Goal: Transaction & Acquisition: Purchase product/service

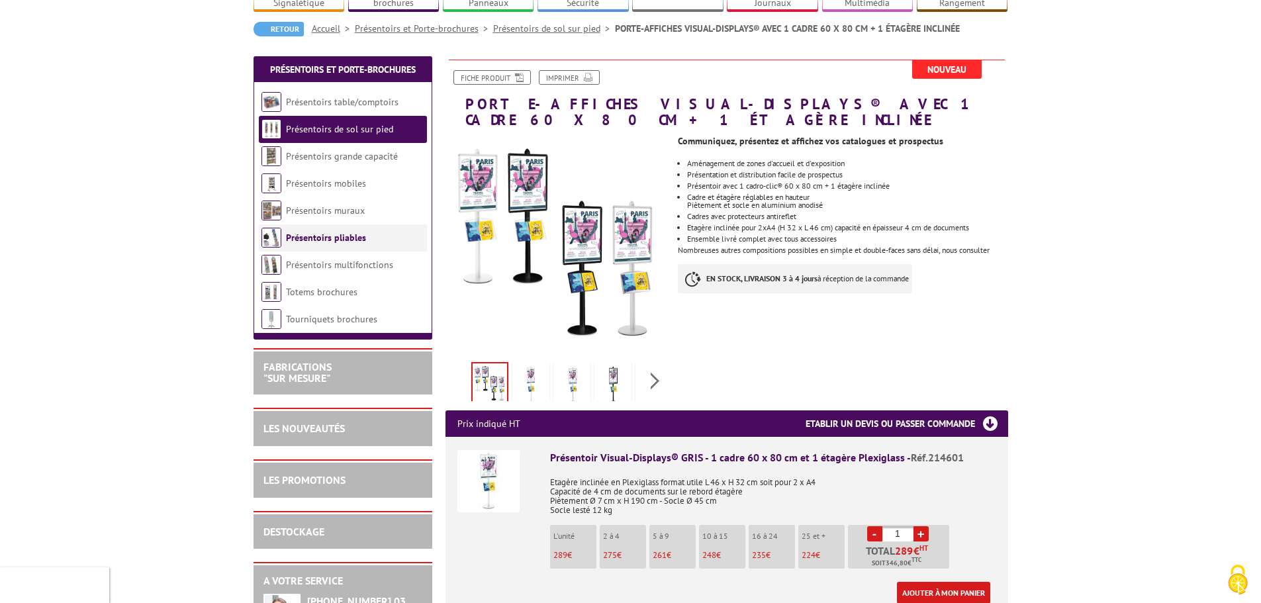
click at [358, 232] on link "Présentoirs pliables" at bounding box center [326, 238] width 80 height 12
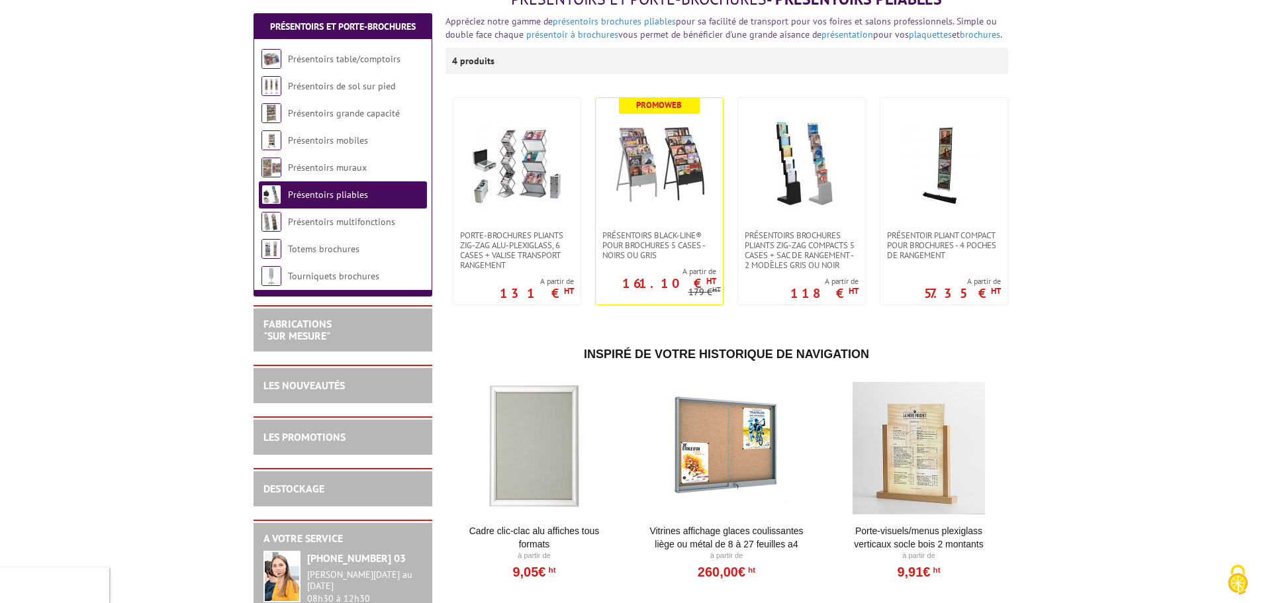
scroll to position [199, 0]
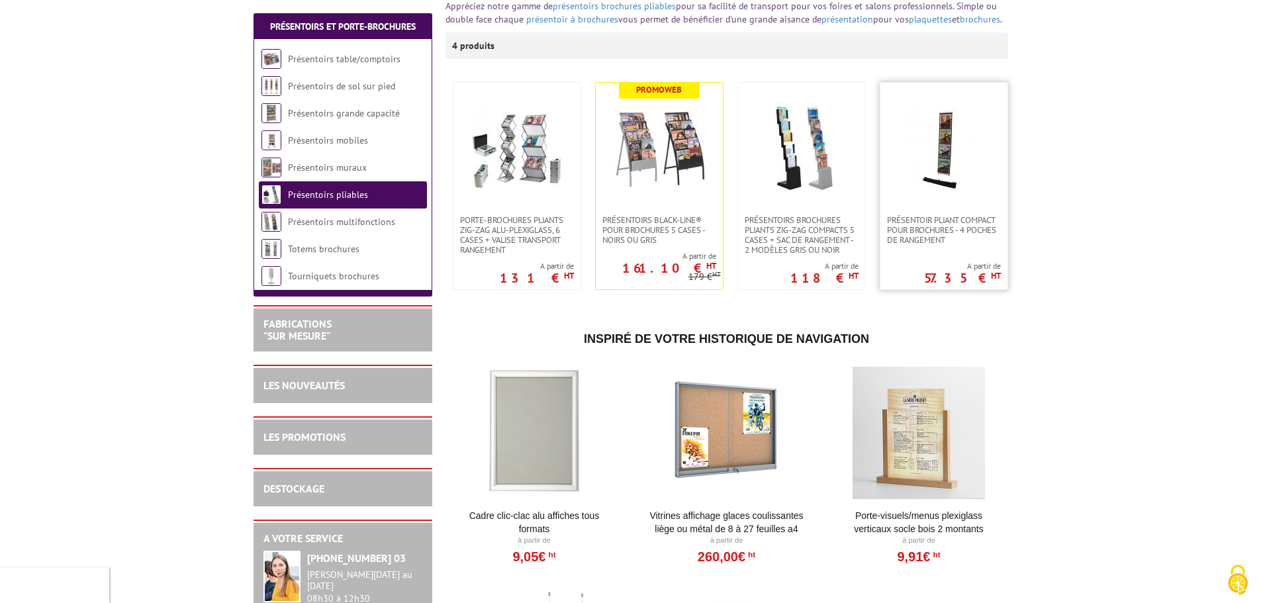
click at [940, 154] on img at bounding box center [943, 149] width 93 height 93
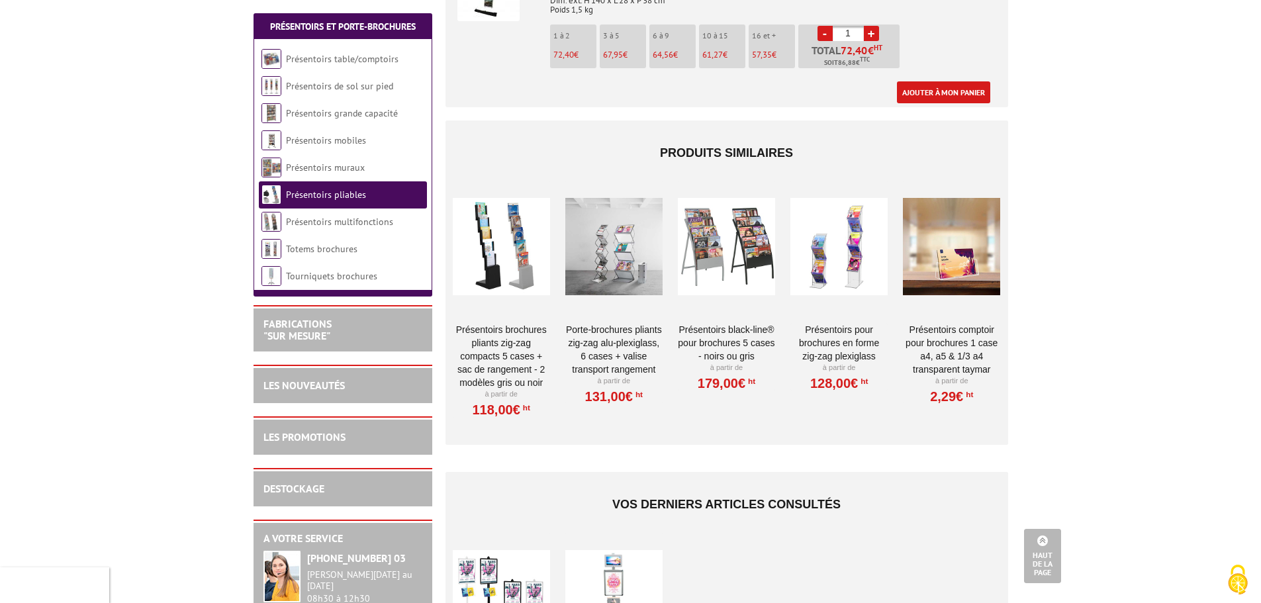
scroll to position [596, 0]
click at [494, 238] on div at bounding box center [501, 246] width 97 height 132
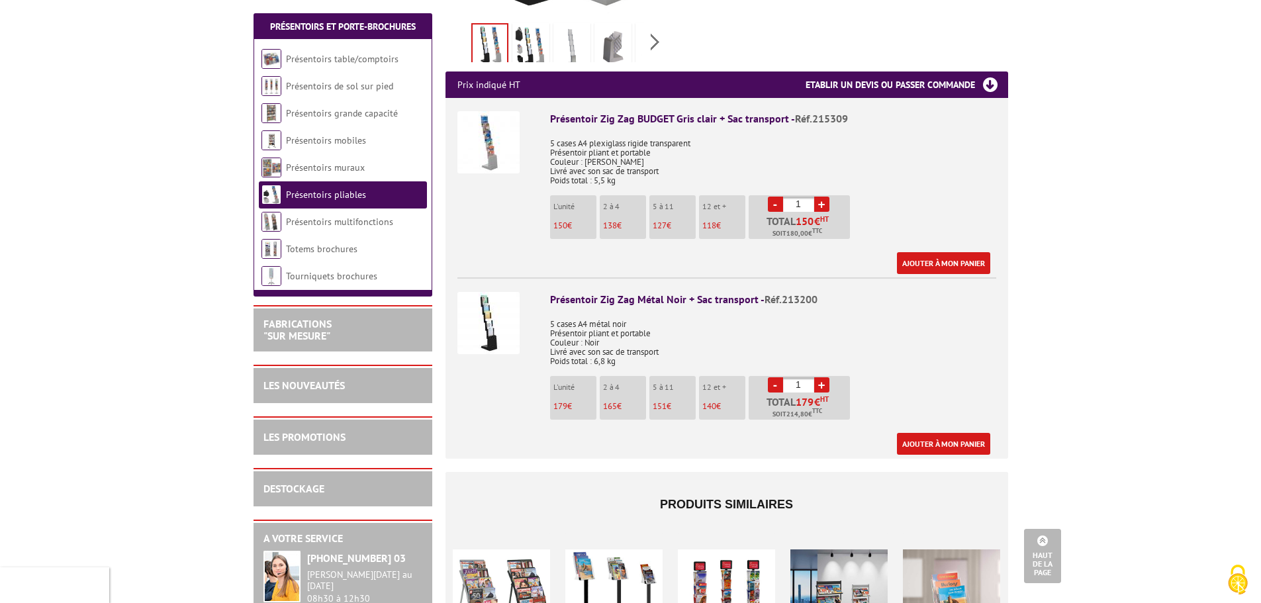
scroll to position [728, 0]
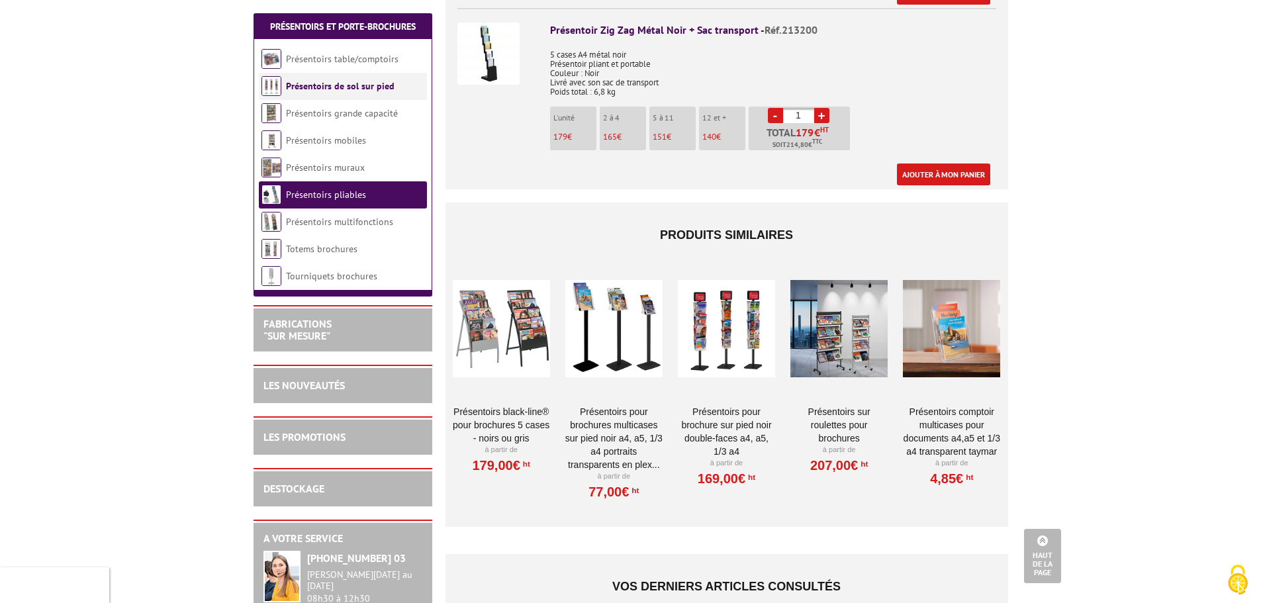
click at [370, 91] on link "Présentoirs de sol sur pied" at bounding box center [340, 86] width 109 height 12
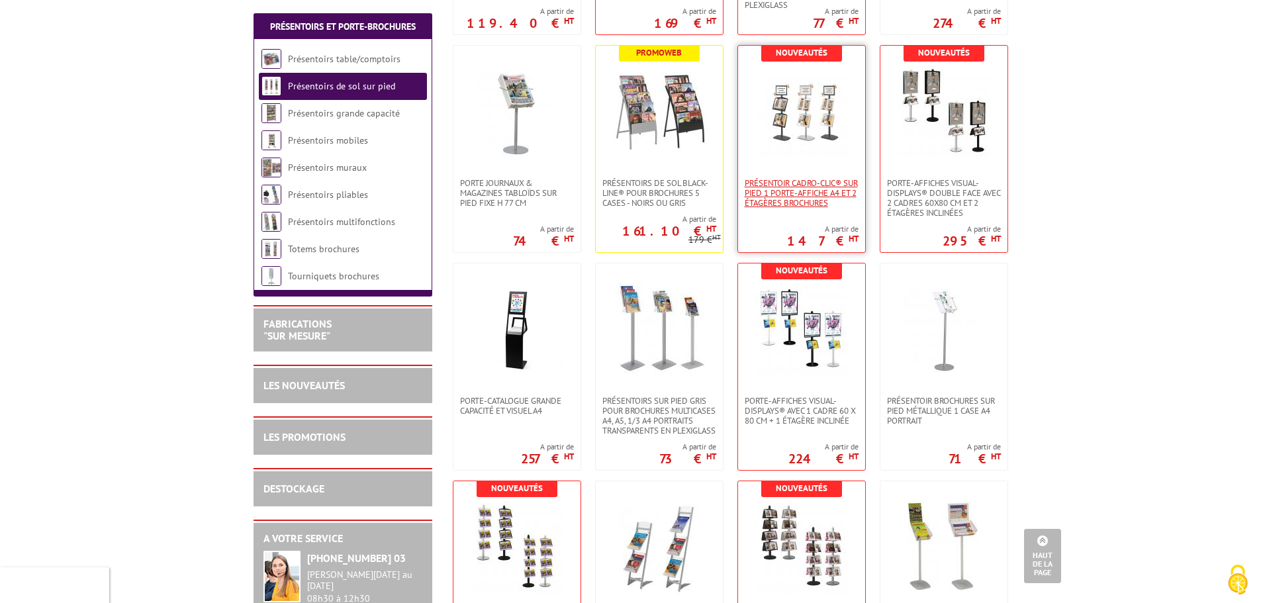
scroll to position [463, 0]
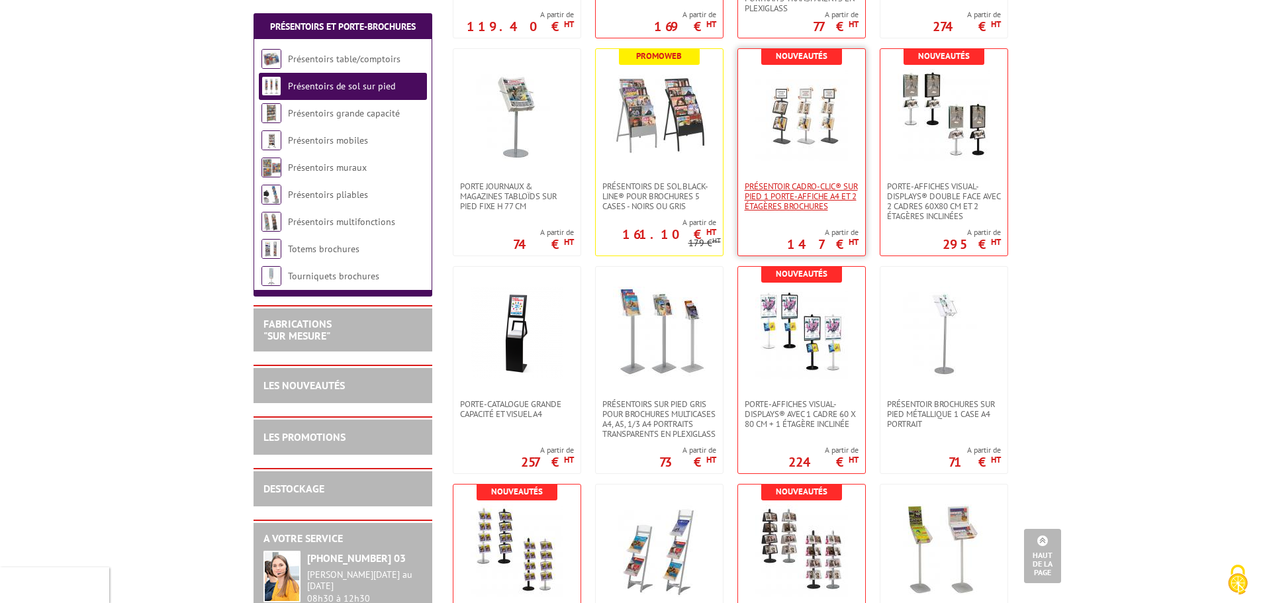
click at [785, 195] on span "Présentoir Cadro-Clic® sur pied 1 porte-affiche A4 et 2 étagères brochures" at bounding box center [802, 196] width 114 height 30
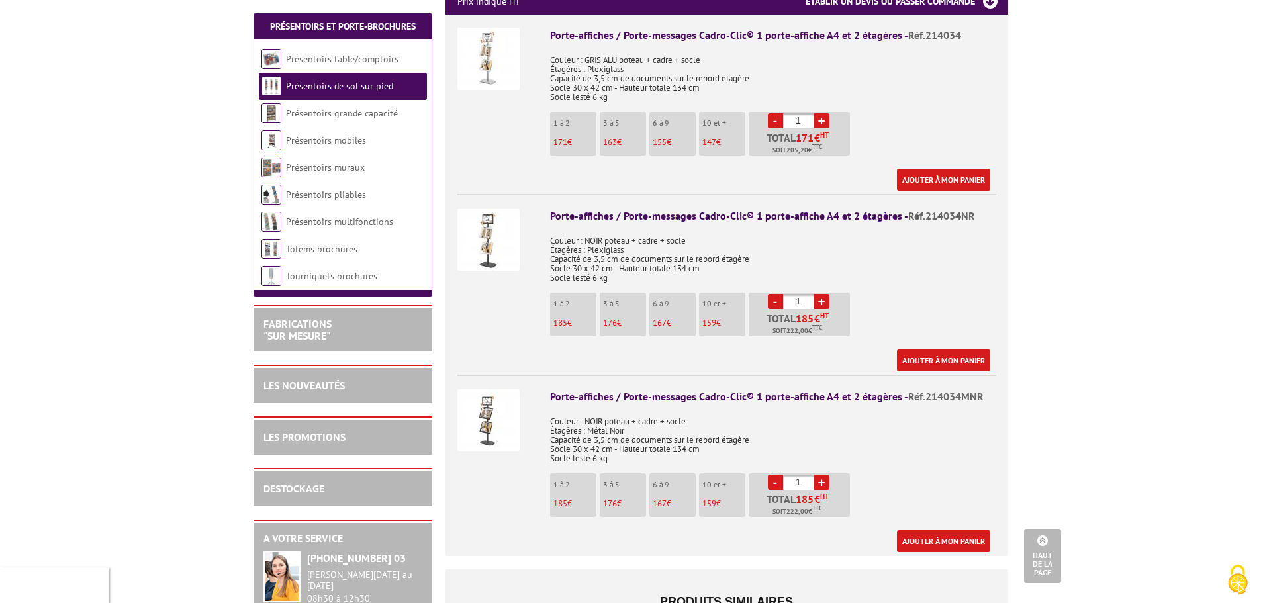
scroll to position [529, 0]
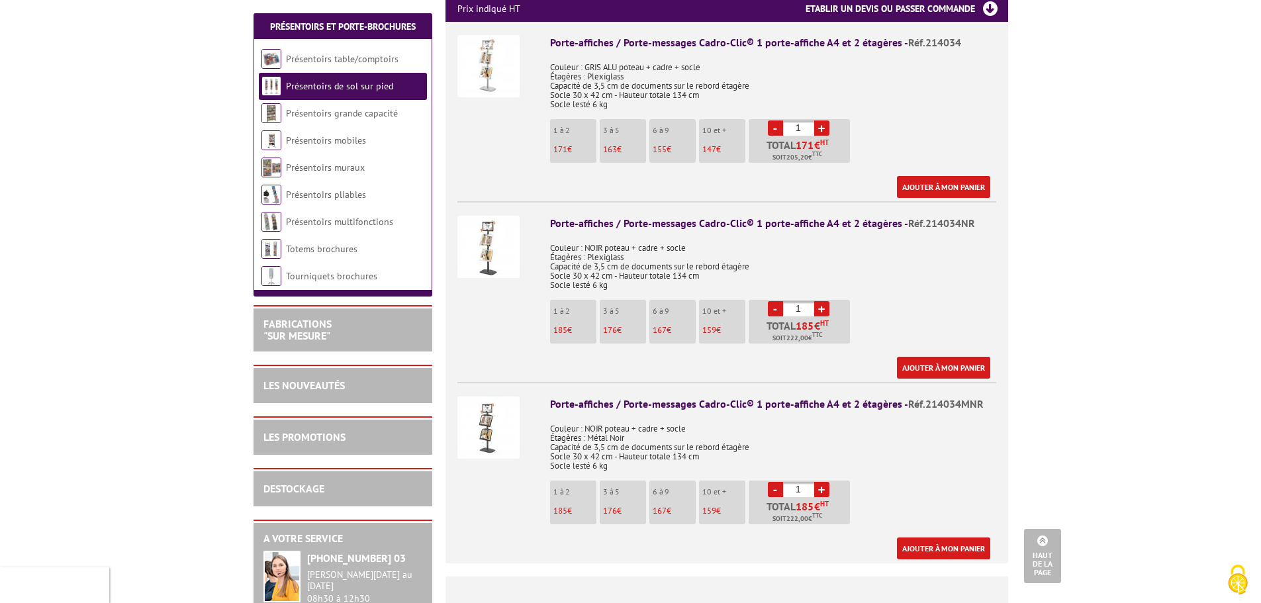
click at [490, 409] on img at bounding box center [488, 427] width 62 height 62
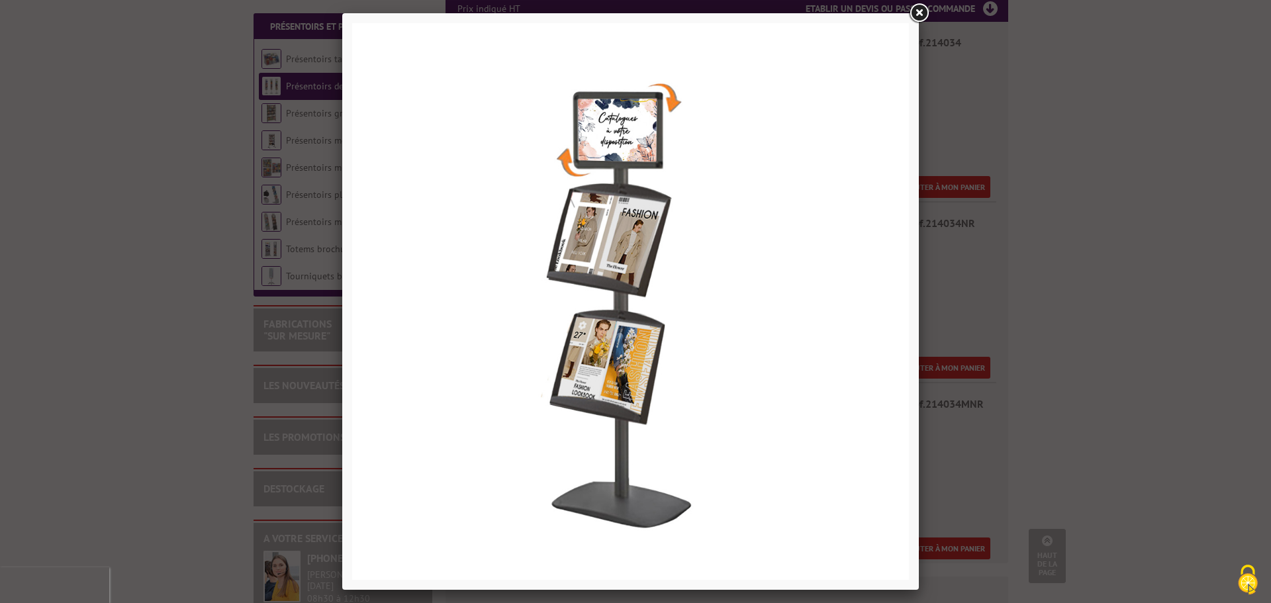
click at [920, 13] on link at bounding box center [919, 13] width 24 height 24
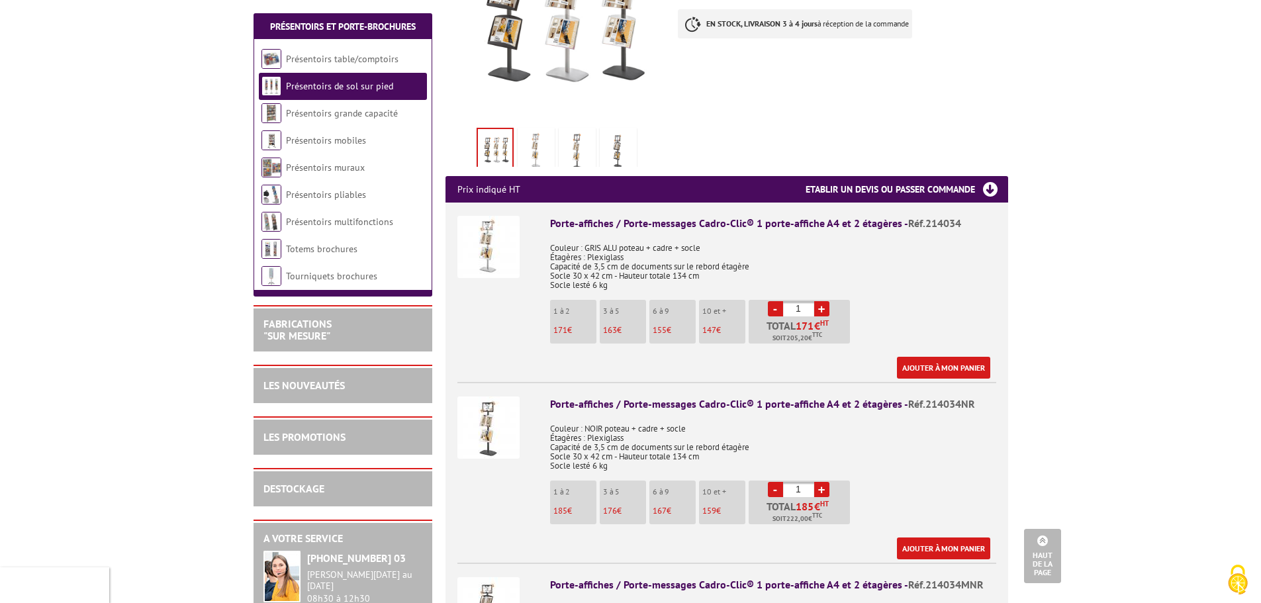
scroll to position [265, 0]
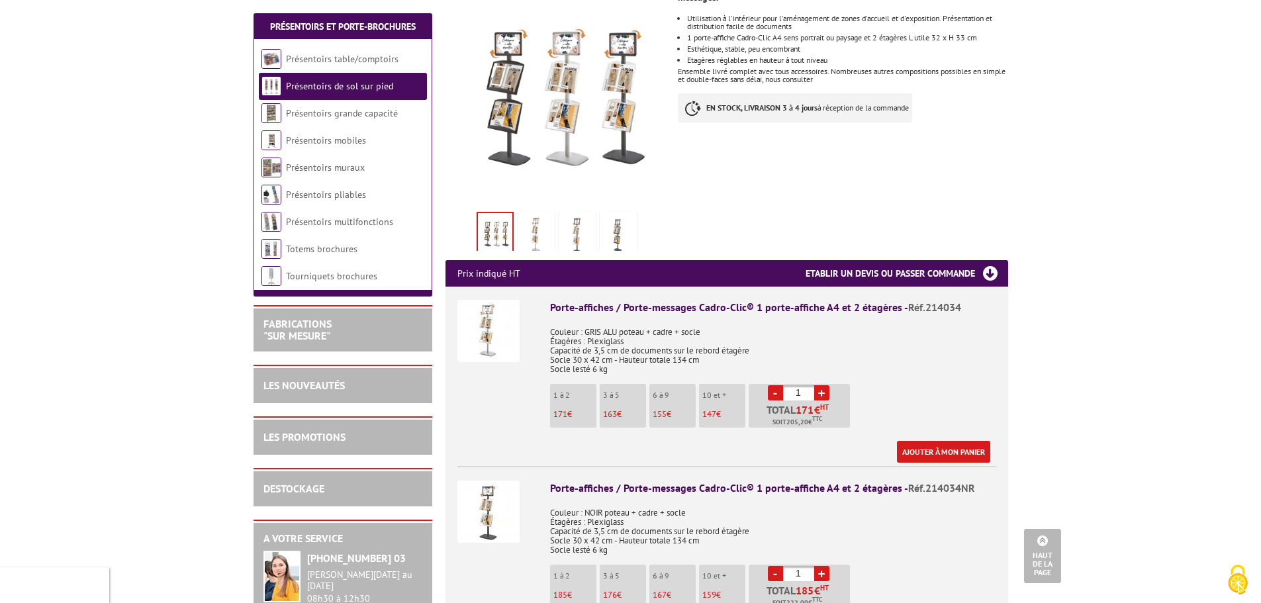
click at [473, 316] on img at bounding box center [488, 331] width 62 height 62
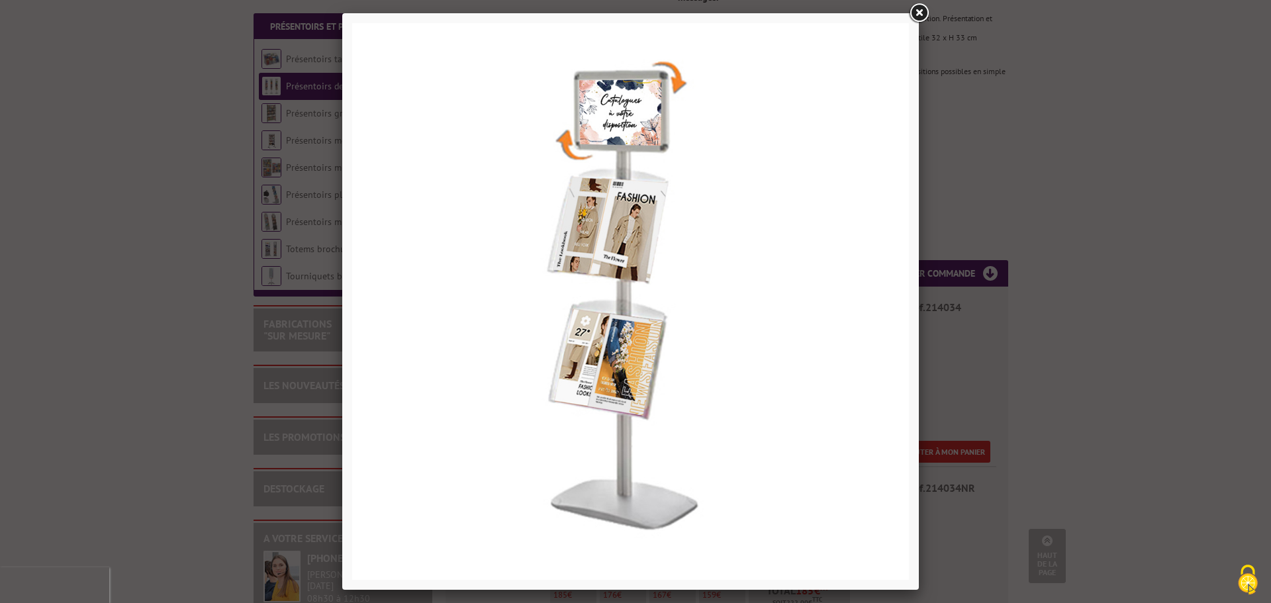
click at [1046, 179] on div at bounding box center [635, 301] width 1271 height 603
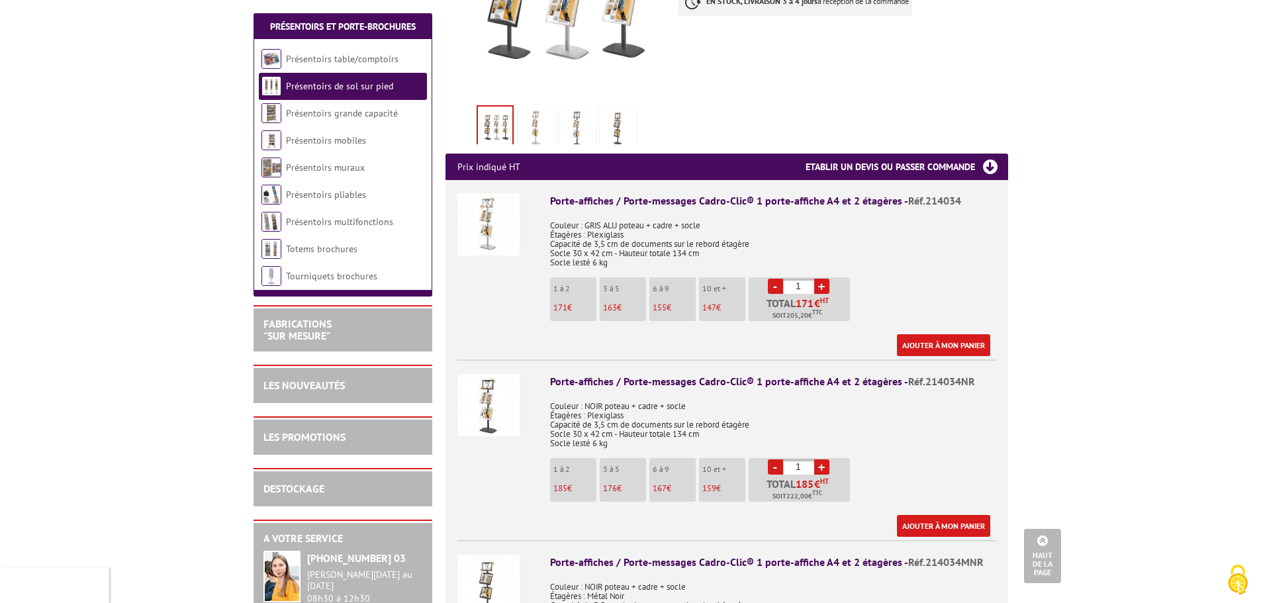
scroll to position [397, 0]
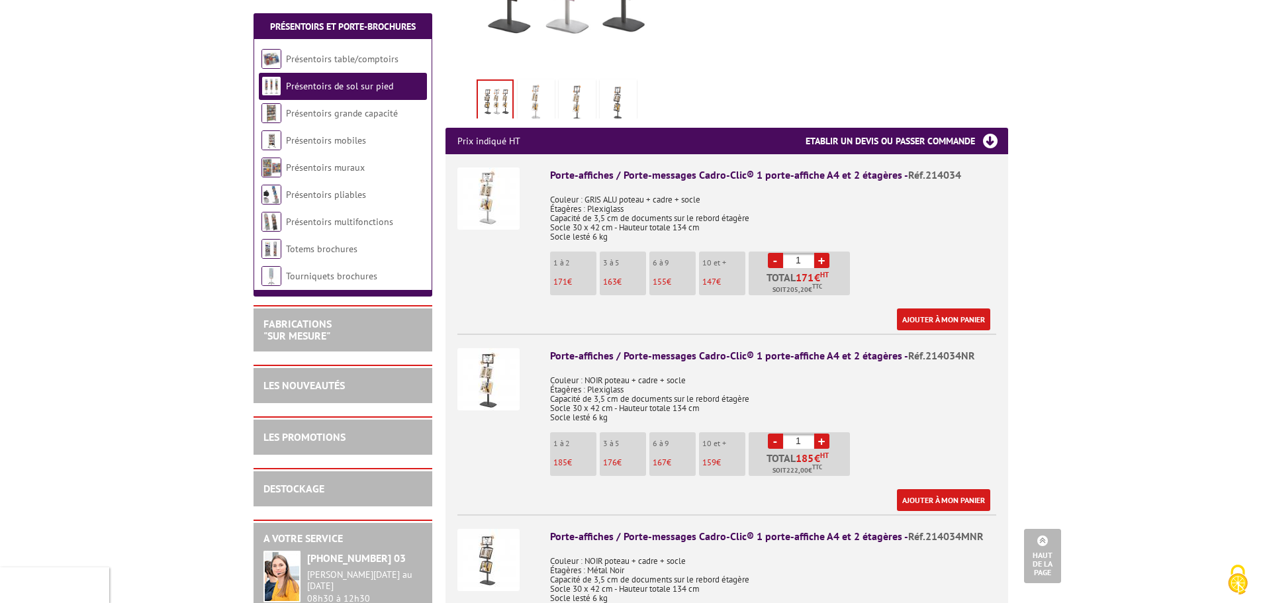
click at [491, 368] on img at bounding box center [488, 379] width 62 height 62
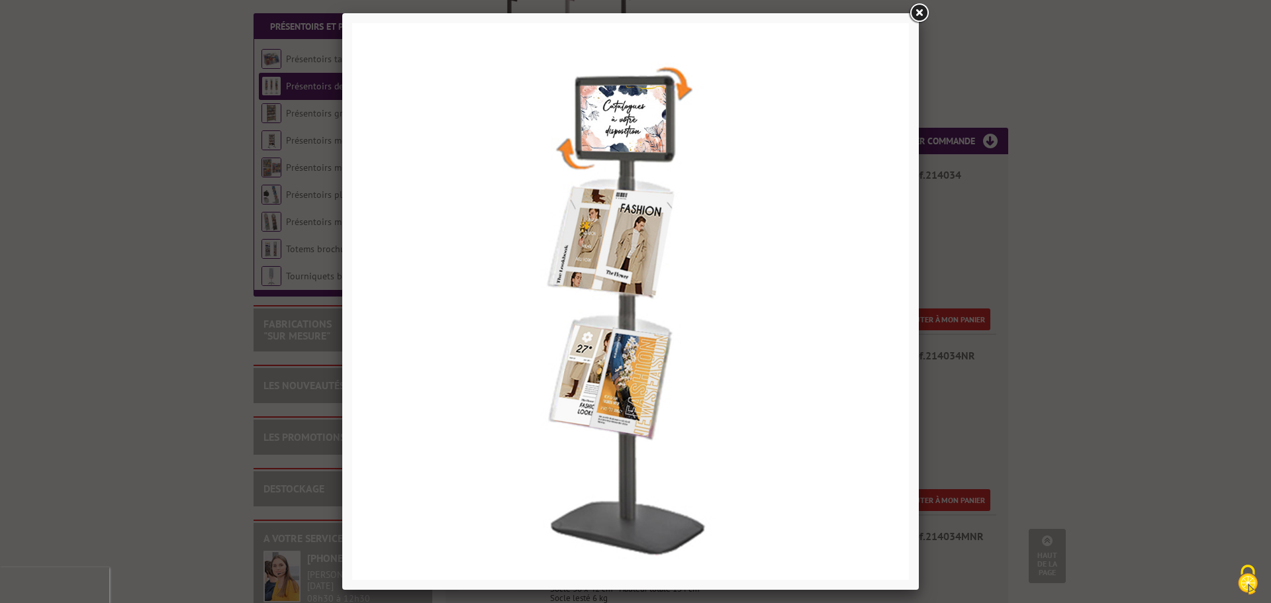
click at [1089, 189] on div at bounding box center [635, 301] width 1271 height 603
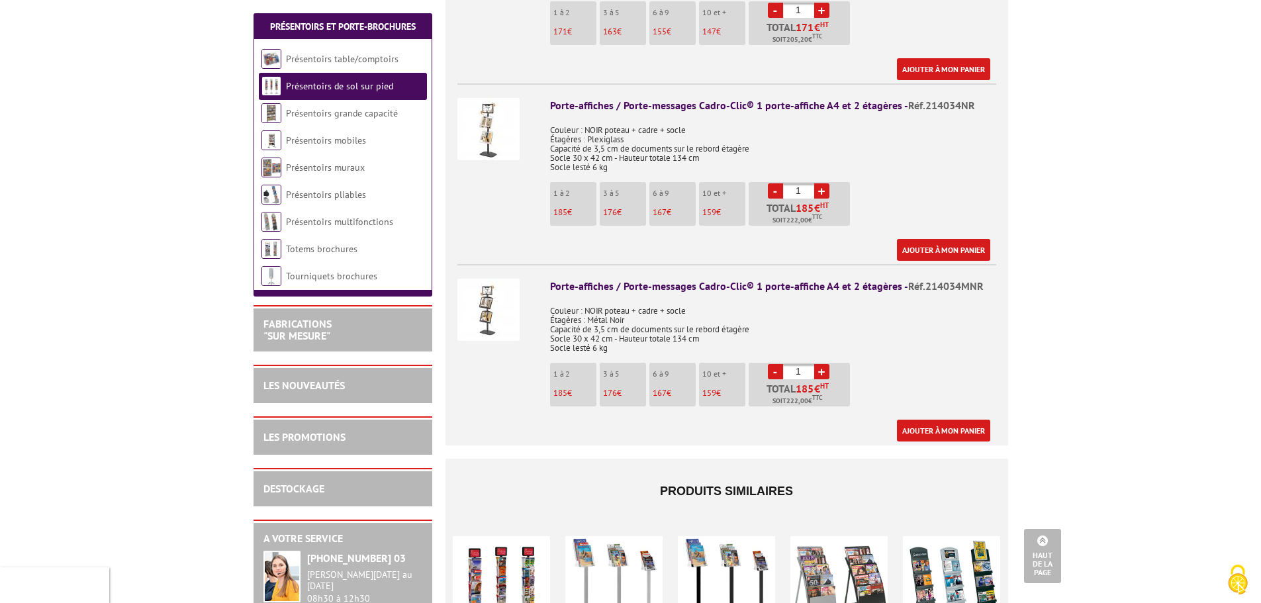
scroll to position [662, 0]
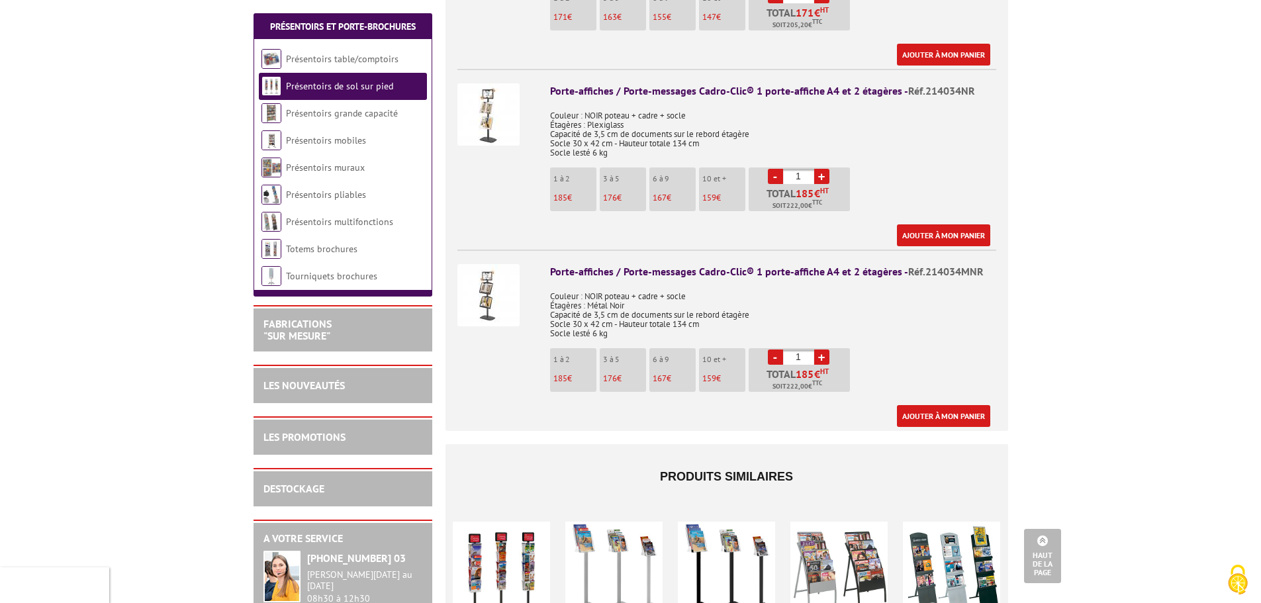
click at [490, 271] on img at bounding box center [488, 295] width 62 height 62
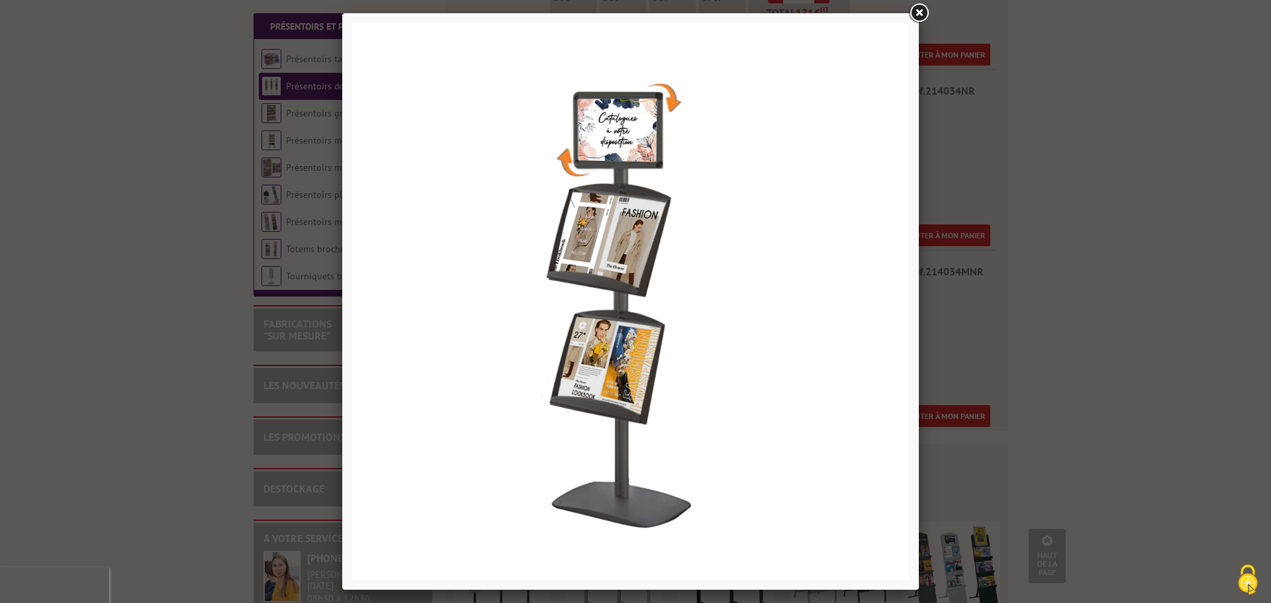
click at [1097, 206] on div at bounding box center [635, 301] width 1271 height 603
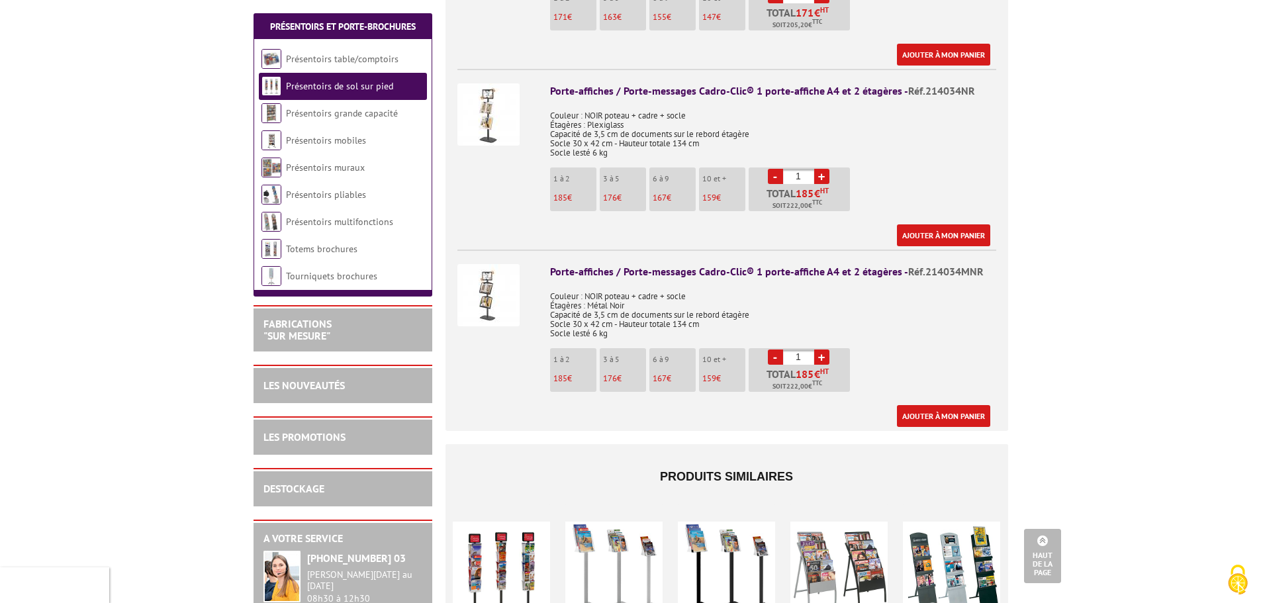
click at [630, 264] on div "Porte-affiches / Porte-messages Cadro-Clic® 1 porte-affiche A4 et 2 étagères - …" at bounding box center [773, 271] width 446 height 15
click at [490, 276] on img at bounding box center [488, 295] width 62 height 62
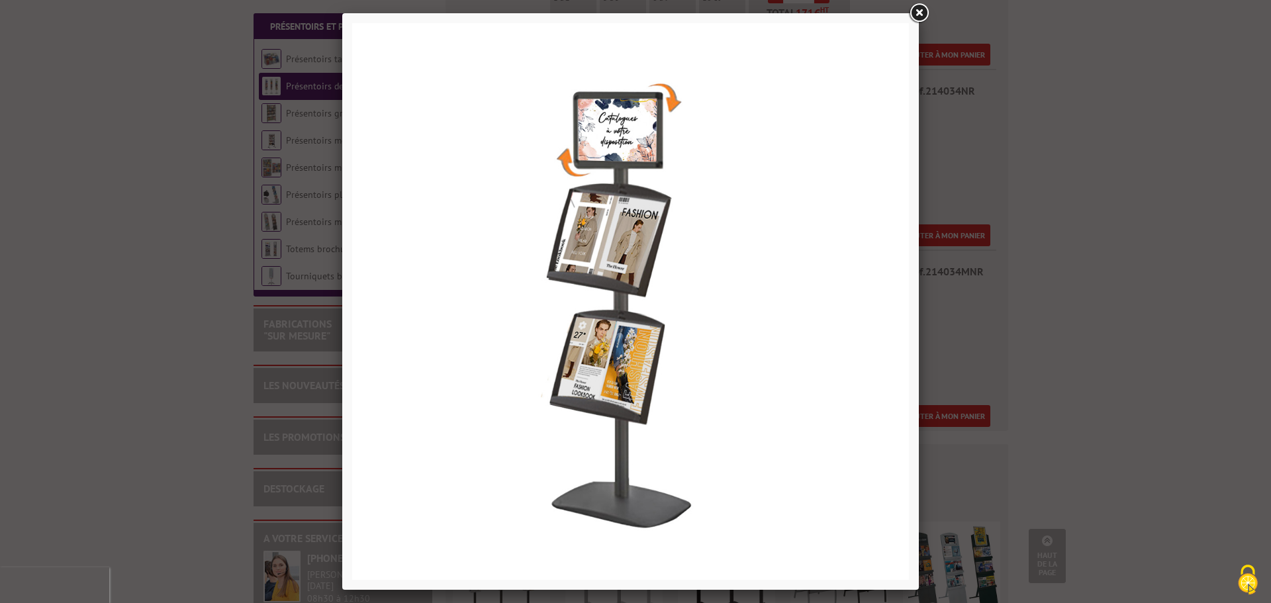
drag, startPoint x: 1033, startPoint y: 265, endPoint x: 1008, endPoint y: 273, distance: 26.2
click at [1034, 265] on div at bounding box center [635, 301] width 1271 height 603
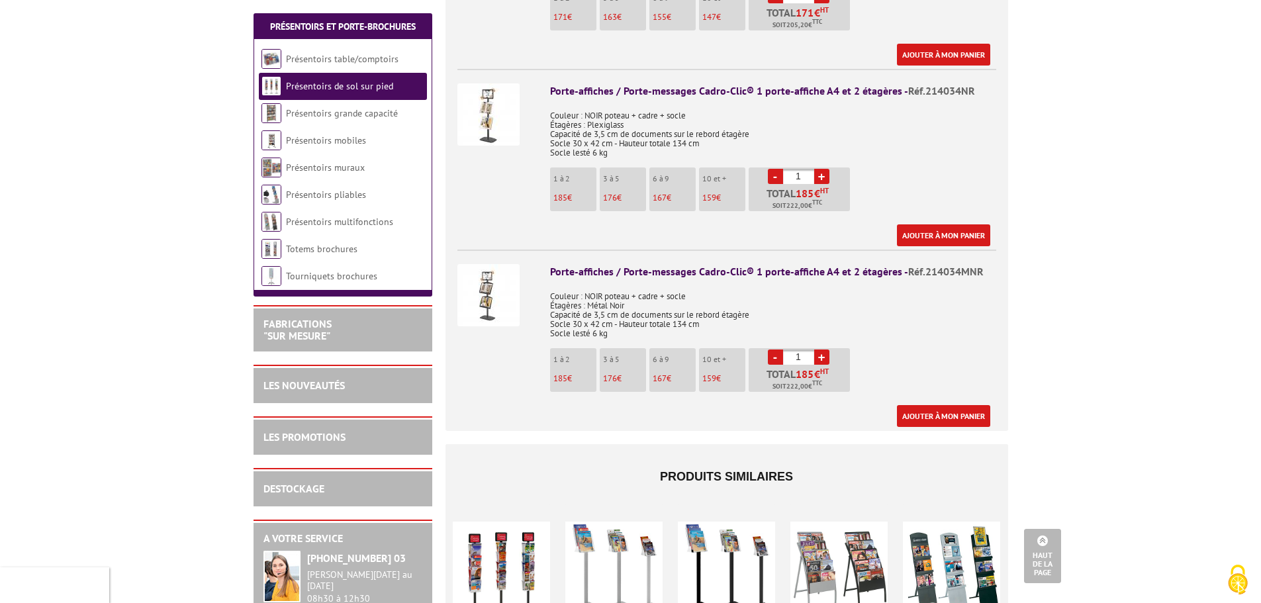
click at [927, 349] on div "Porte-affiches / Porte-messages Cadro-Clic® 1 porte-affiche A4 et 2 étagères - …" at bounding box center [773, 345] width 446 height 163
click at [827, 264] on div "Porte-affiches / Porte-messages Cadro-Clic® 1 porte-affiche A4 et 2 étagères - …" at bounding box center [773, 271] width 446 height 15
click at [833, 264] on div "Porte-affiches / Porte-messages Cadro-Clic® 1 porte-affiche A4 et 2 étagères - …" at bounding box center [773, 271] width 446 height 15
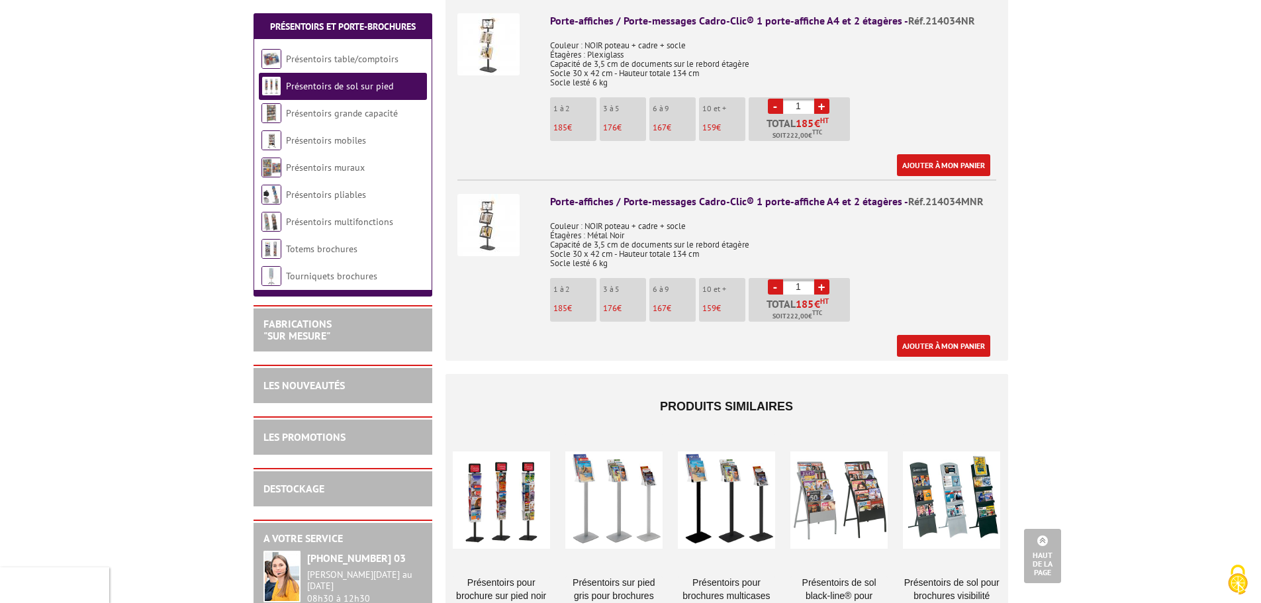
scroll to position [794, 0]
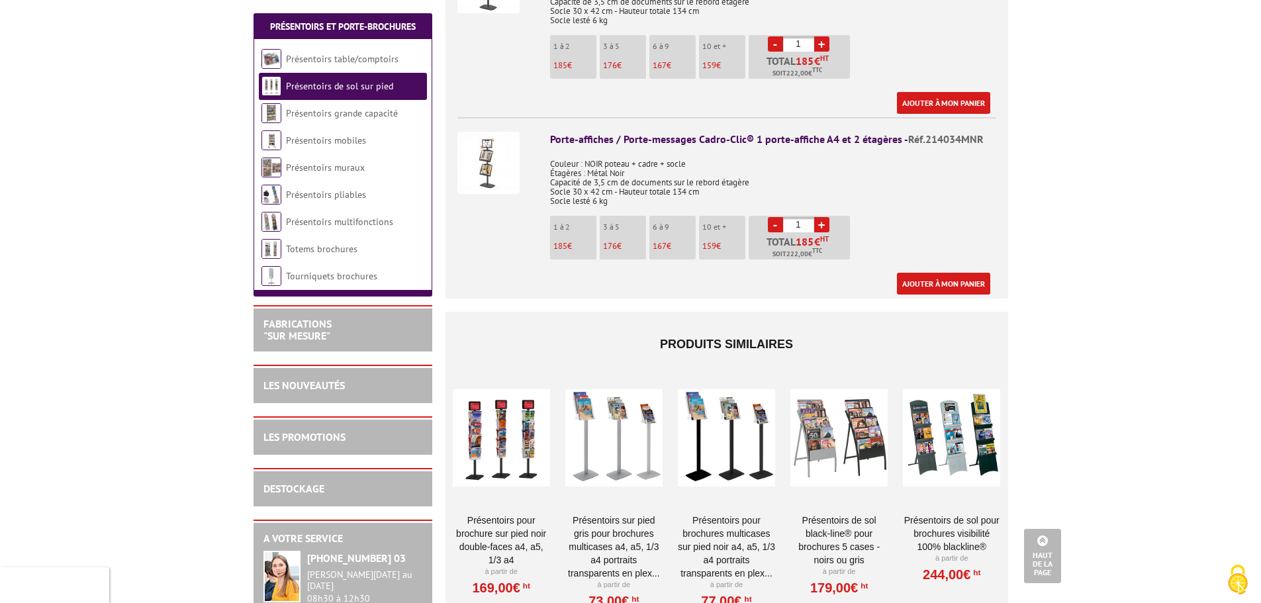
click at [488, 142] on img at bounding box center [488, 163] width 62 height 62
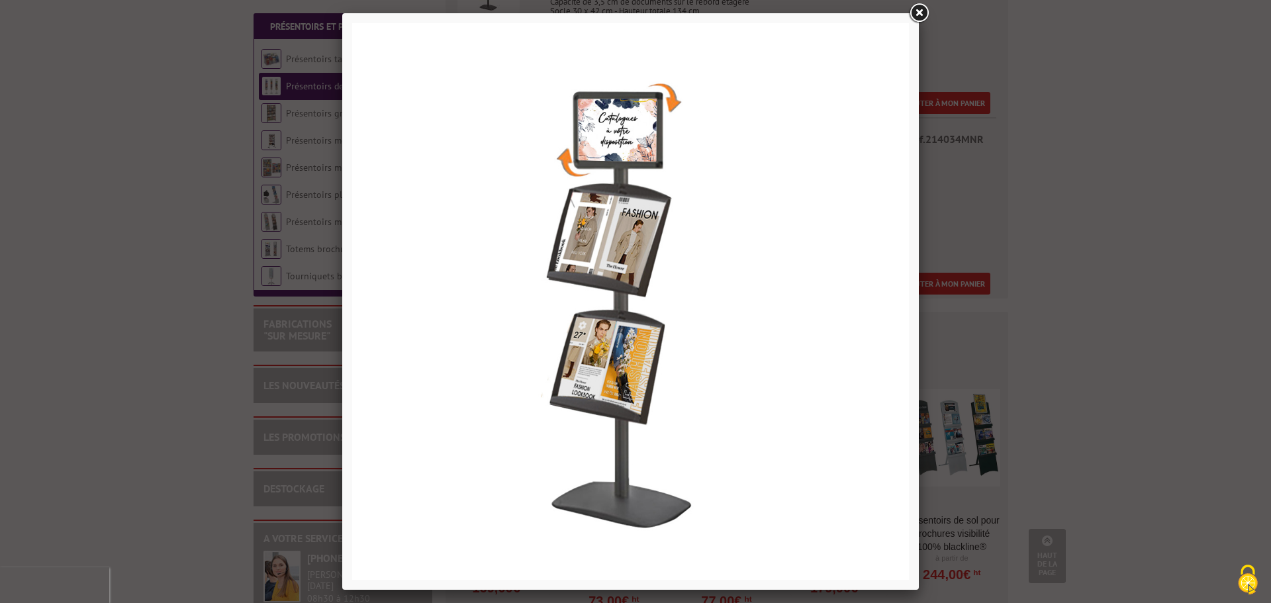
click at [1032, 136] on div at bounding box center [635, 301] width 1271 height 603
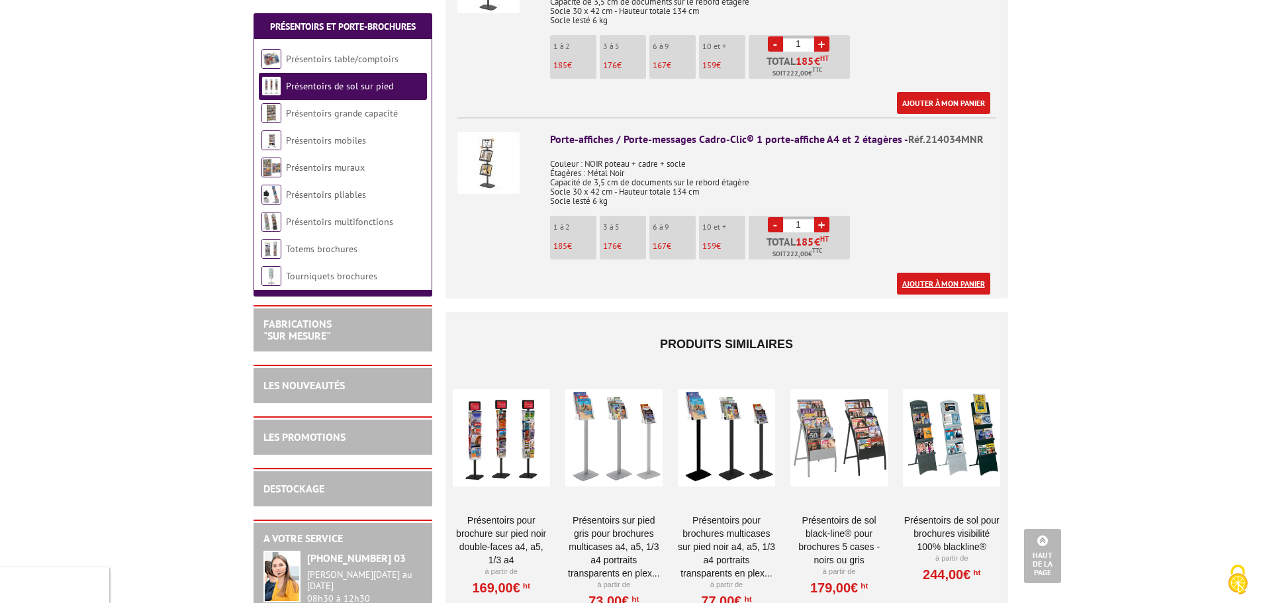
click at [940, 273] on link "Ajouter à mon panier" at bounding box center [943, 284] width 93 height 22
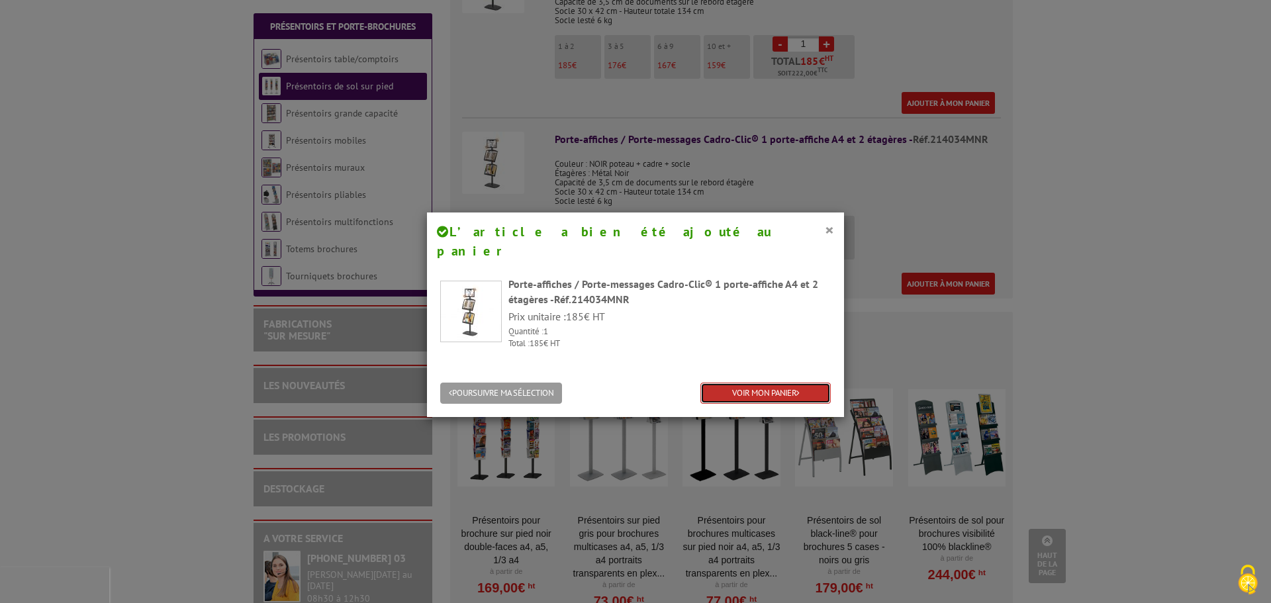
click at [737, 383] on link "VOIR MON PANIER" at bounding box center [765, 394] width 130 height 22
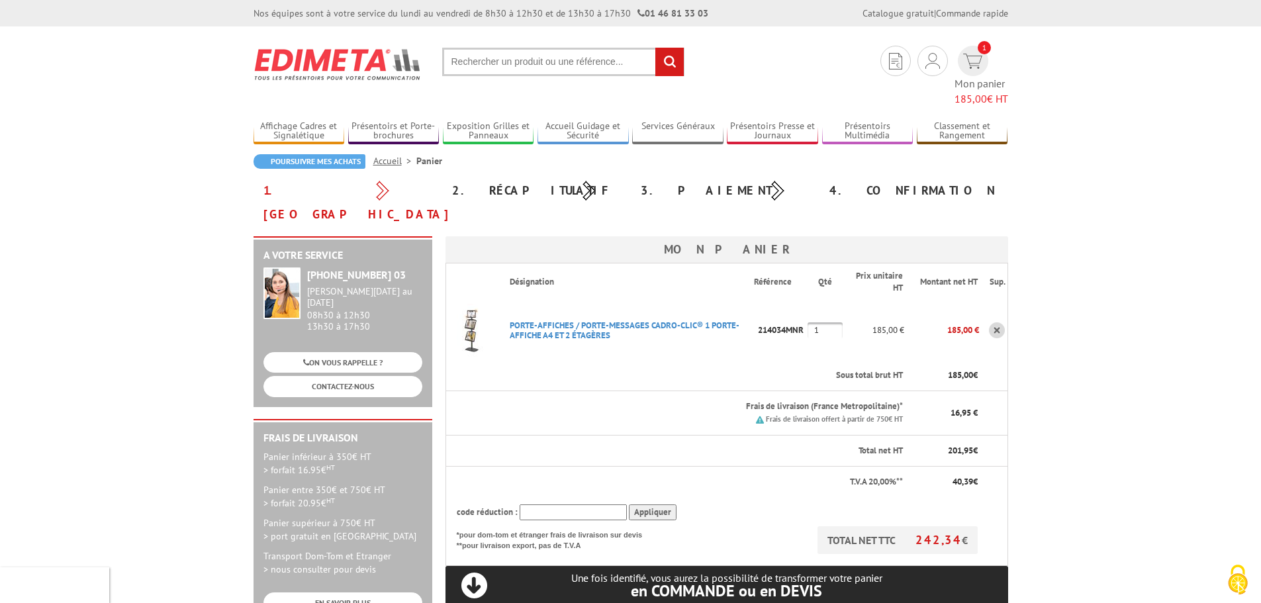
type input "[PERSON_NAME][EMAIL_ADDRESS][DOMAIN_NAME]"
click at [467, 304] on img at bounding box center [472, 330] width 53 height 53
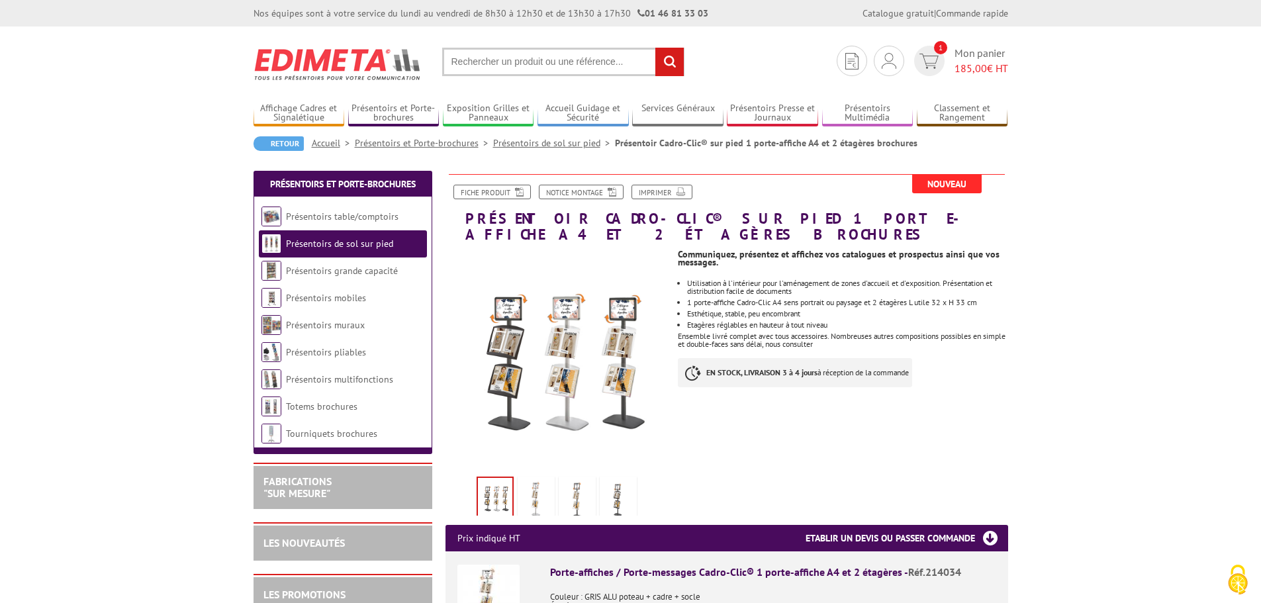
click at [582, 348] on img at bounding box center [556, 360] width 223 height 223
click at [515, 300] on img at bounding box center [556, 360] width 223 height 223
click at [503, 345] on img at bounding box center [556, 360] width 223 height 223
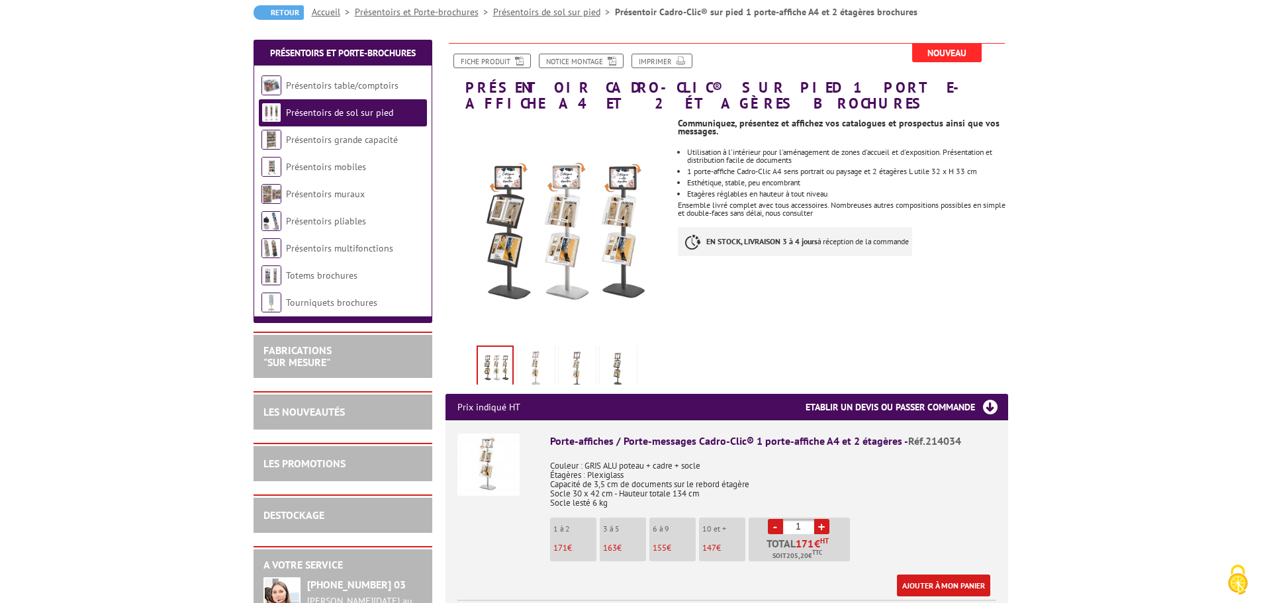
scroll to position [132, 0]
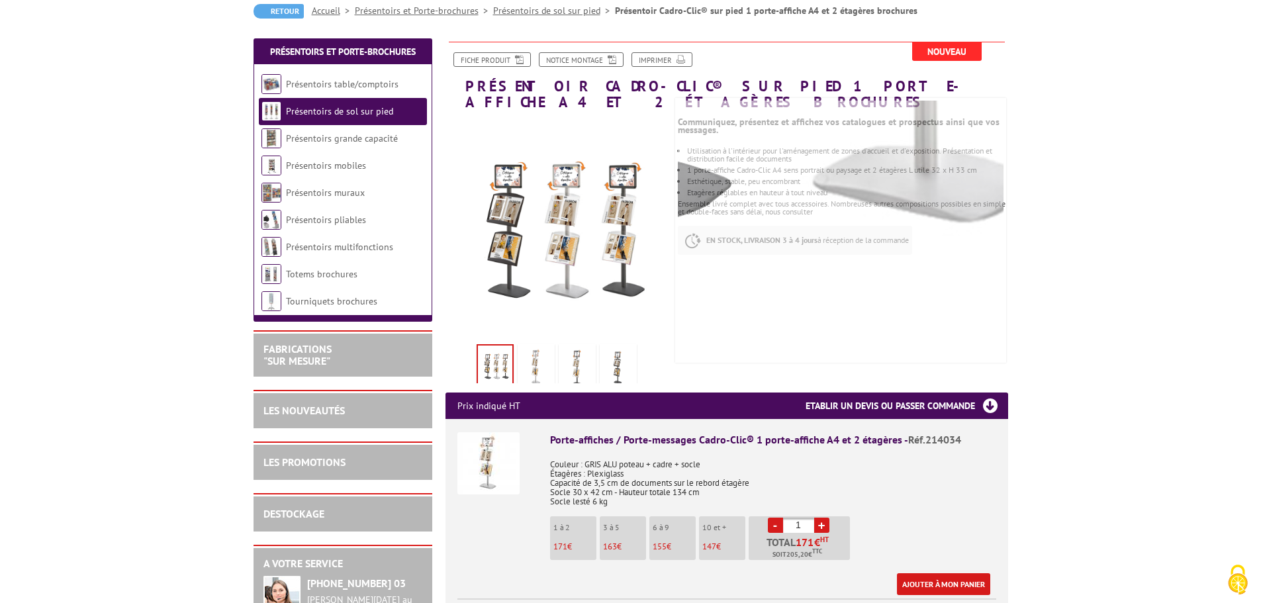
click at [529, 354] on img at bounding box center [536, 367] width 32 height 41
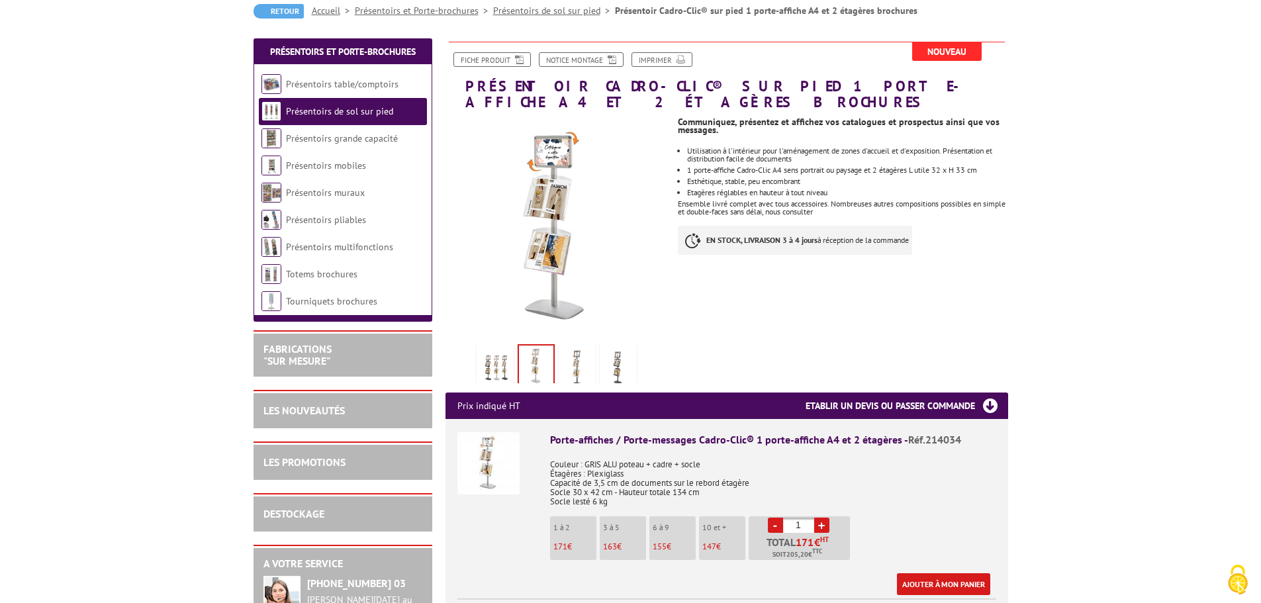
click at [341, 109] on link "Présentoirs de sol sur pied" at bounding box center [339, 111] width 107 height 12
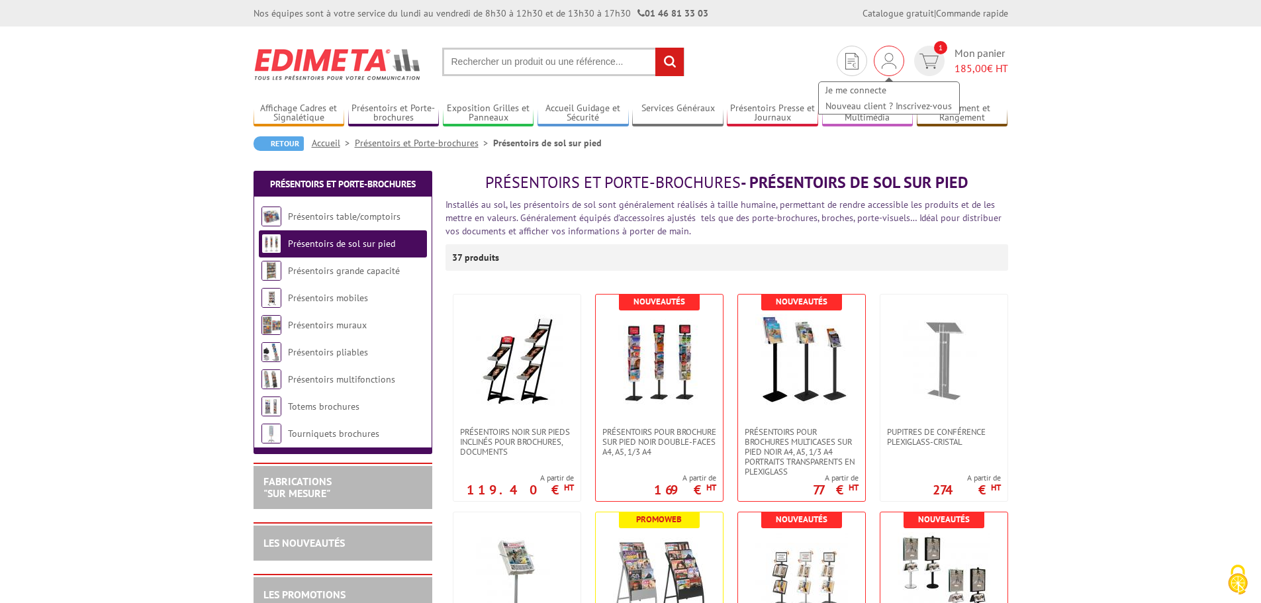
click at [891, 64] on img at bounding box center [889, 61] width 15 height 16
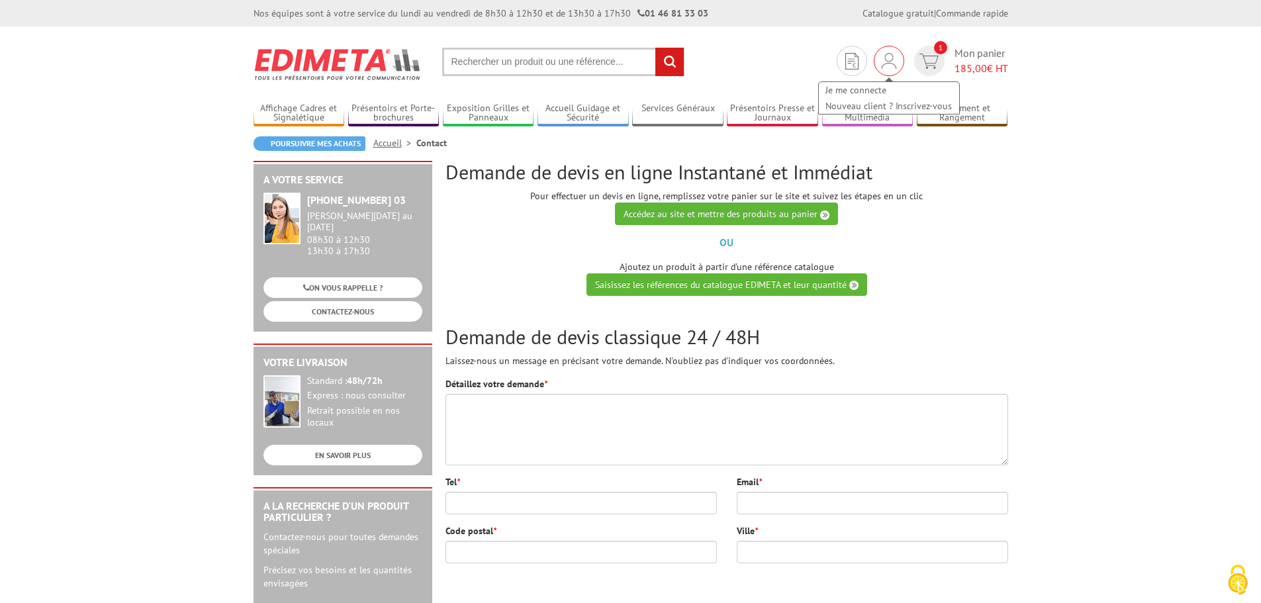
click at [878, 60] on div "Je me connecte Nouveau client ? Inscrivez-vous" at bounding box center [889, 61] width 30 height 30
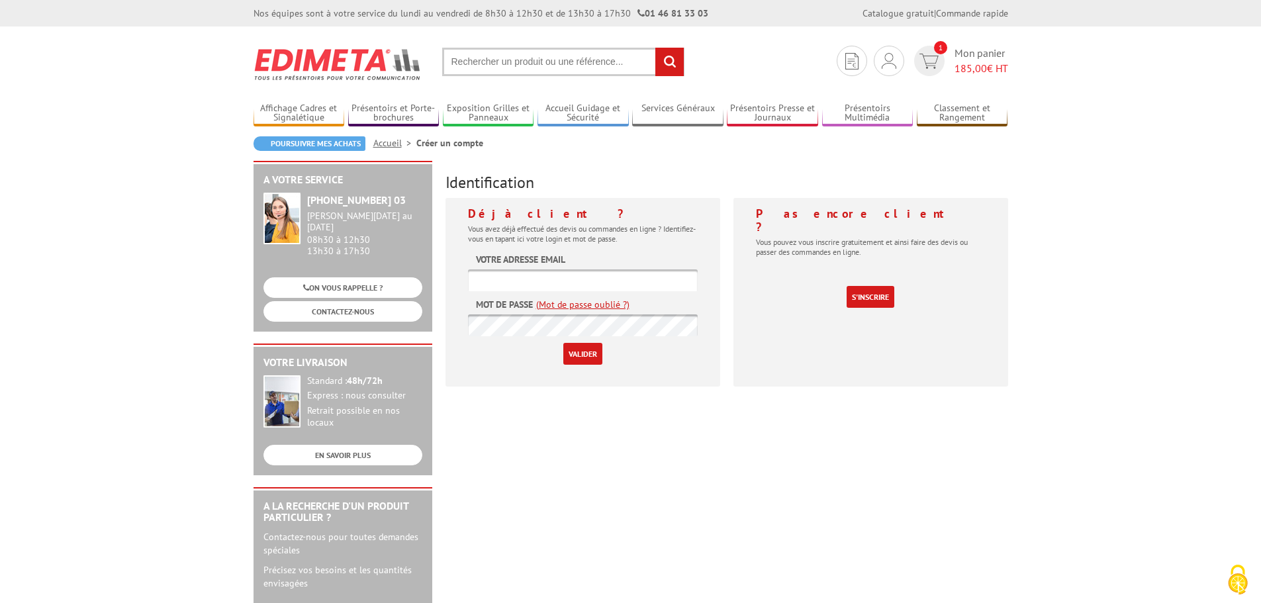
type input "[PERSON_NAME][EMAIL_ADDRESS][DOMAIN_NAME]"
click at [584, 351] on input "Valider" at bounding box center [582, 354] width 39 height 22
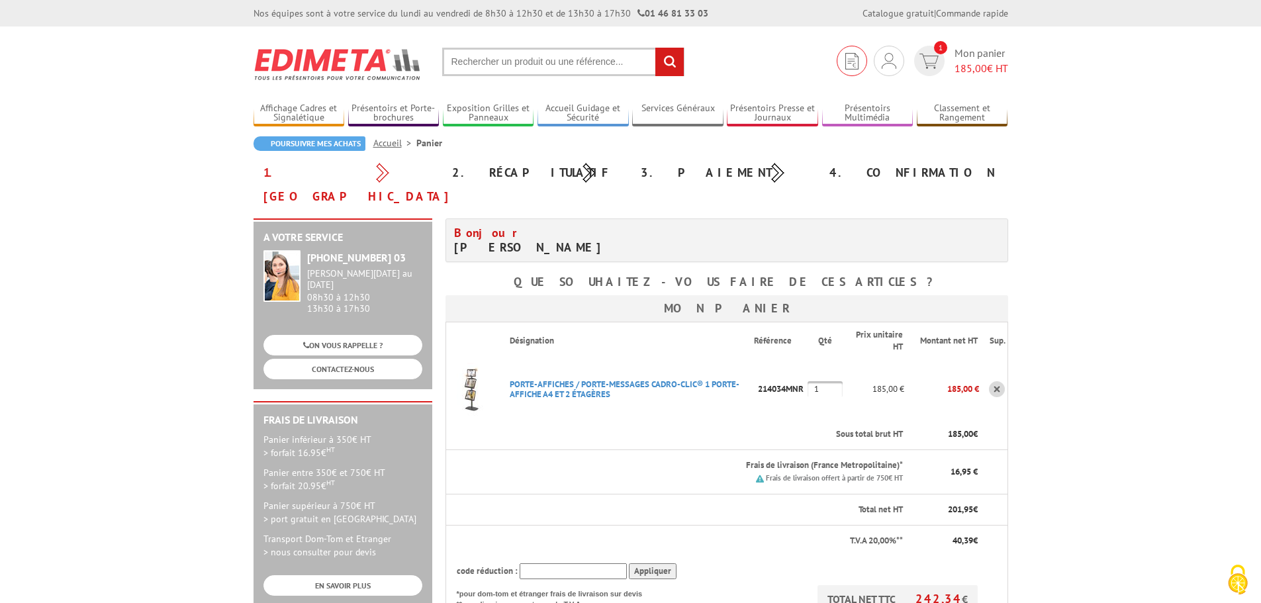
click at [852, 58] on img at bounding box center [851, 61] width 13 height 17
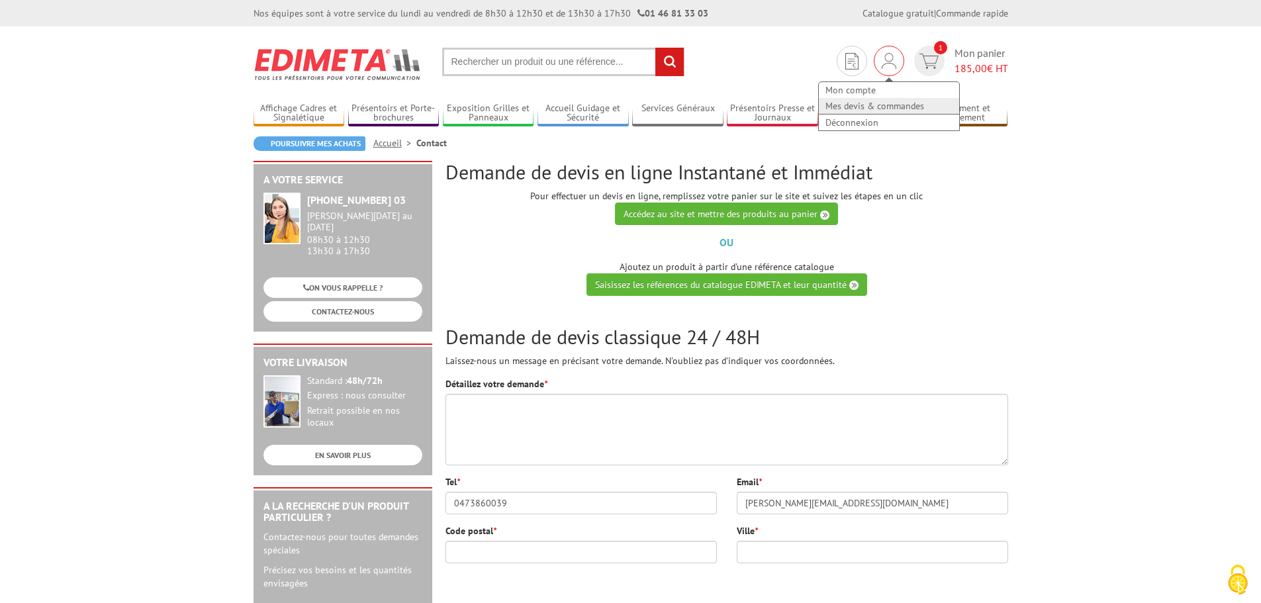
click at [876, 103] on link "Mes devis & commandes" at bounding box center [889, 106] width 140 height 16
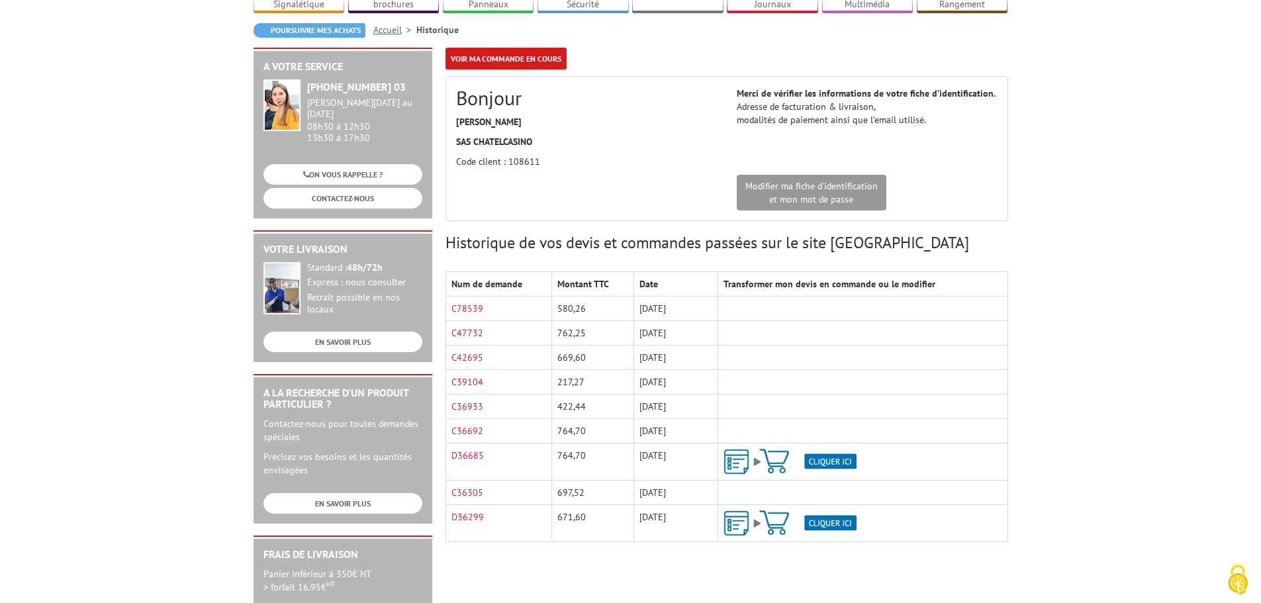
scroll to position [199, 0]
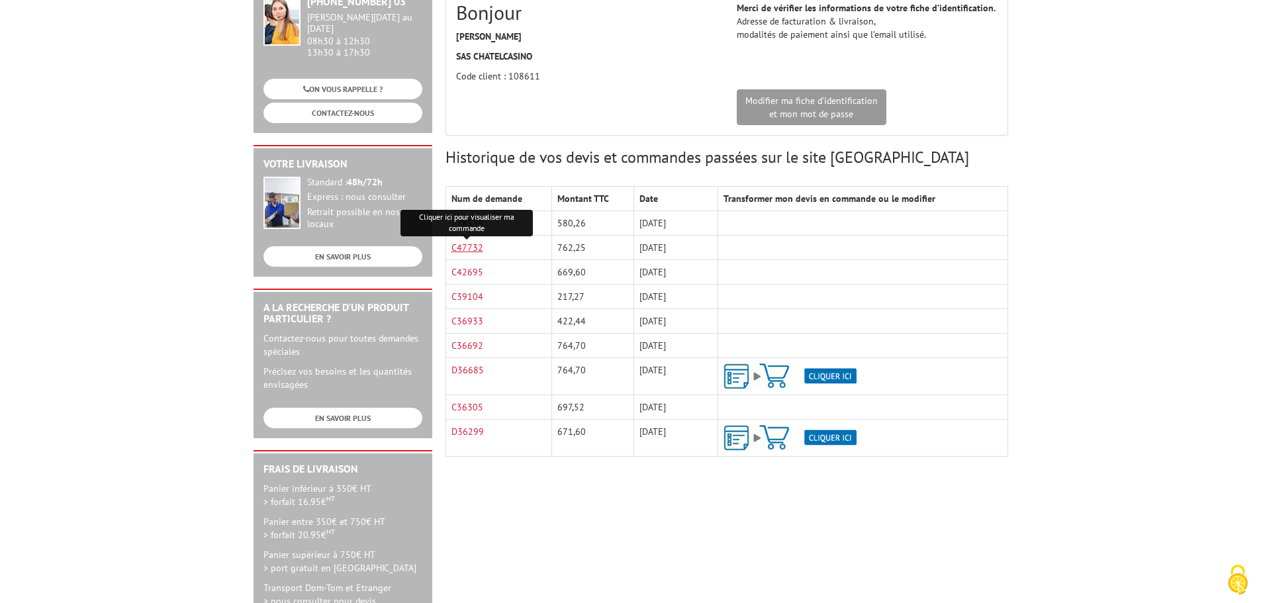
click at [461, 248] on link "C47732" at bounding box center [467, 248] width 32 height 12
click at [465, 271] on link "C42695" at bounding box center [467, 272] width 32 height 12
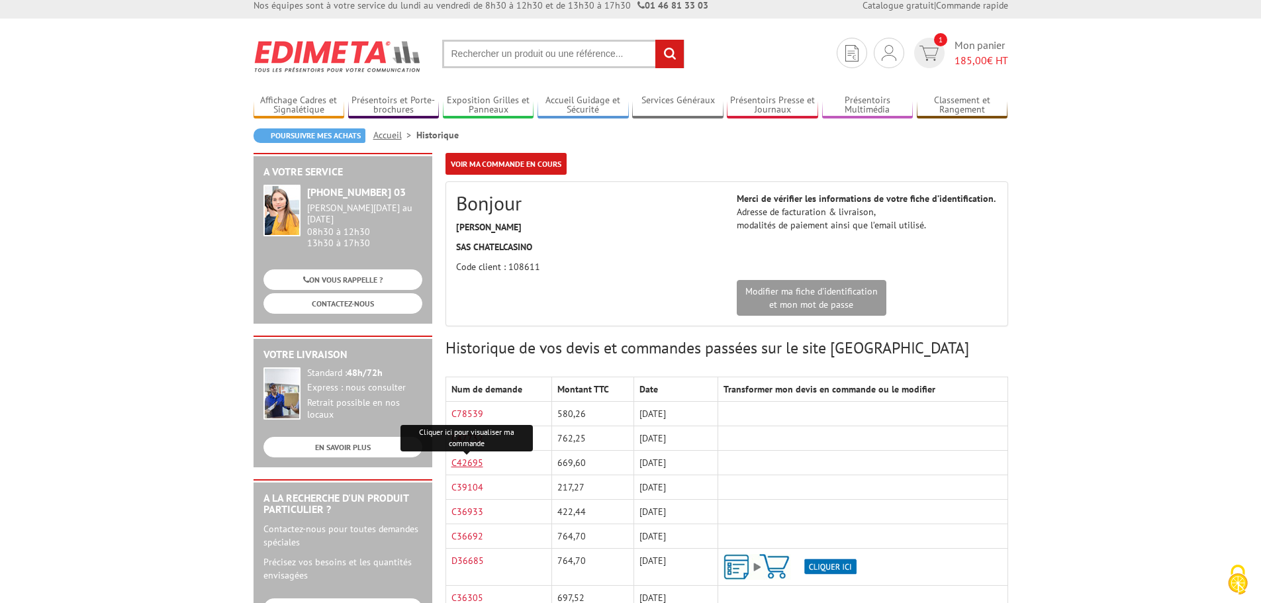
scroll to position [0, 0]
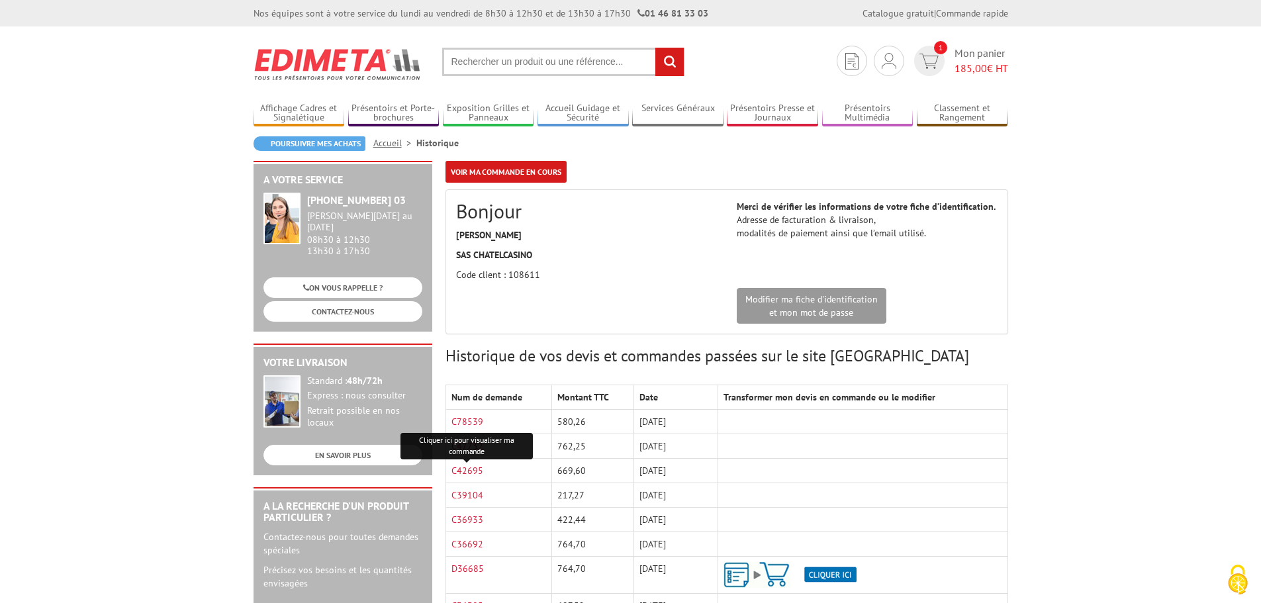
click at [489, 54] on input "text" at bounding box center [563, 62] width 242 height 28
paste input "214601"
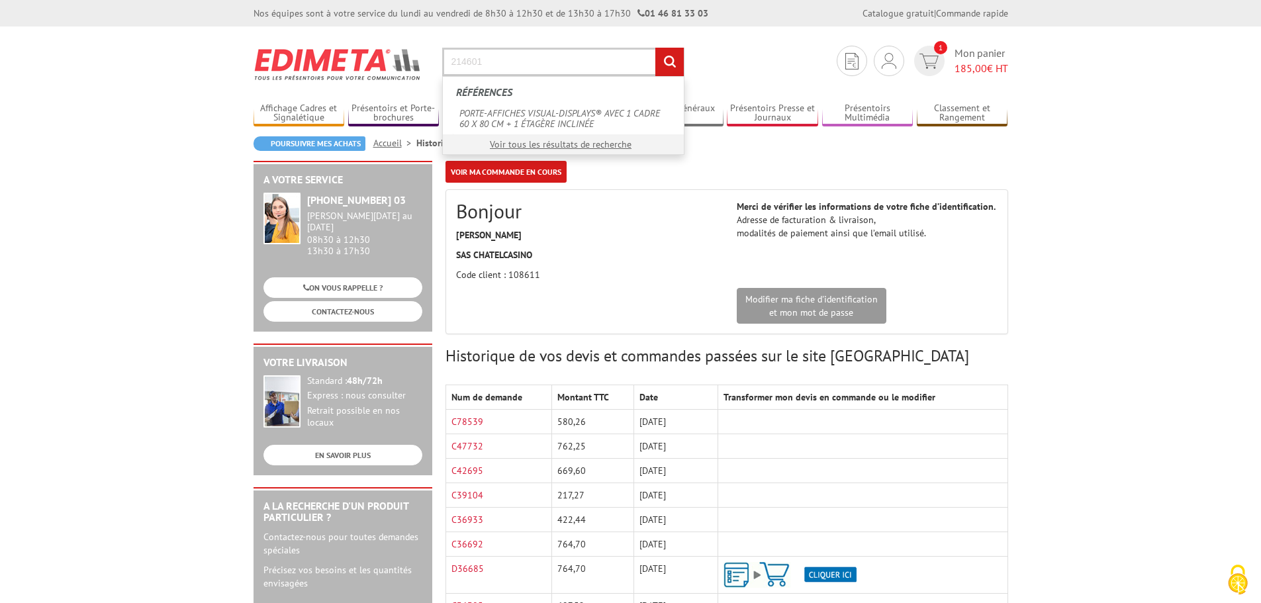
type input "214601"
click at [655, 48] on input "rechercher" at bounding box center [669, 62] width 28 height 28
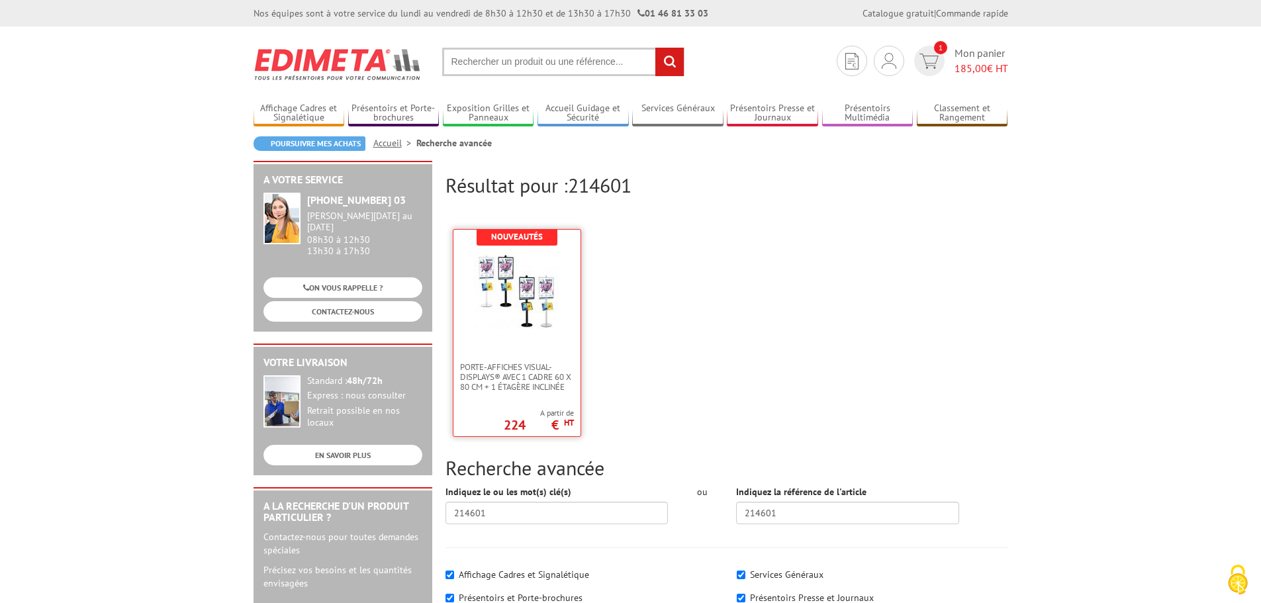
click at [513, 296] on img at bounding box center [517, 293] width 86 height 86
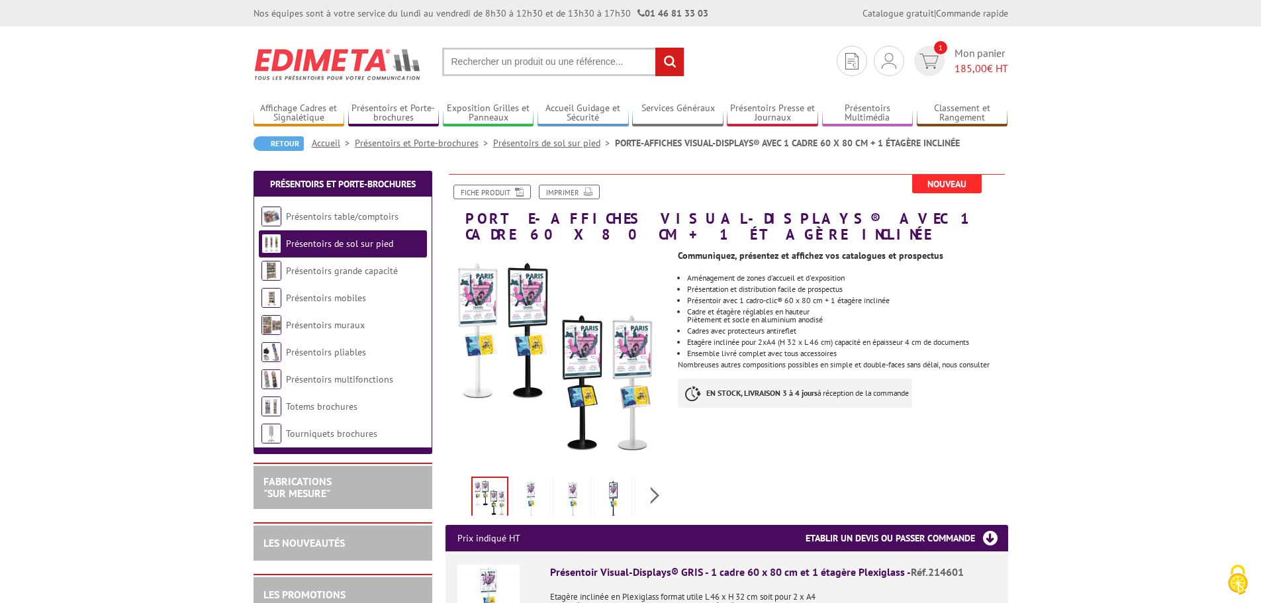
click at [529, 480] on img at bounding box center [531, 499] width 32 height 41
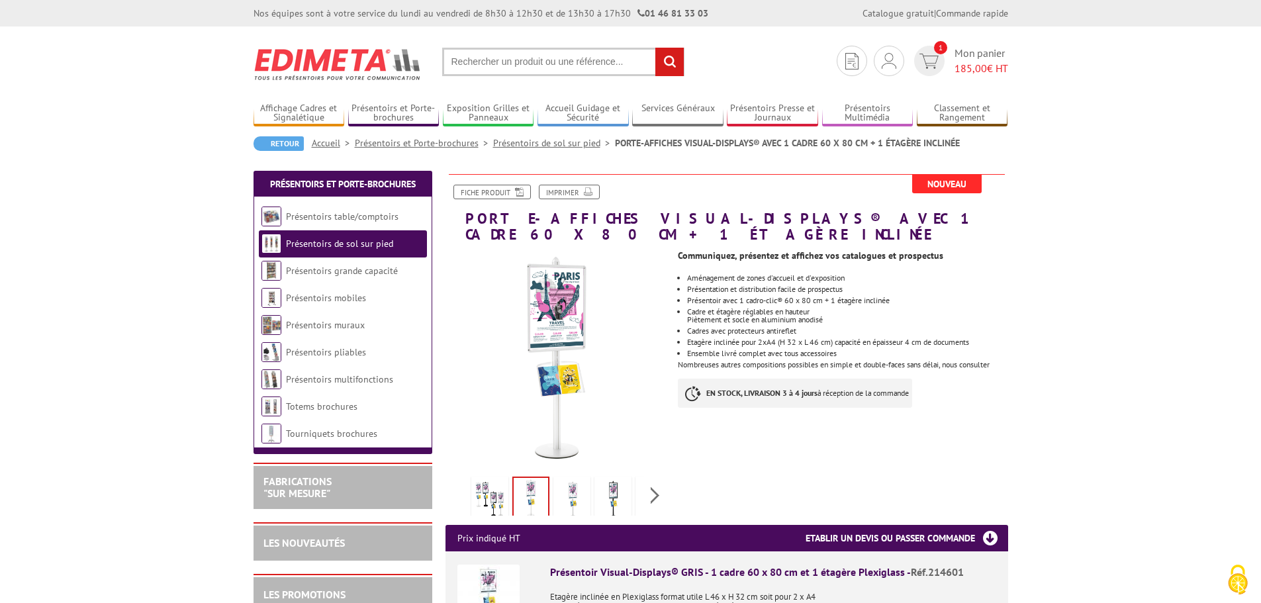
click at [489, 62] on input "text" at bounding box center [563, 62] width 242 height 28
paste input "214689"
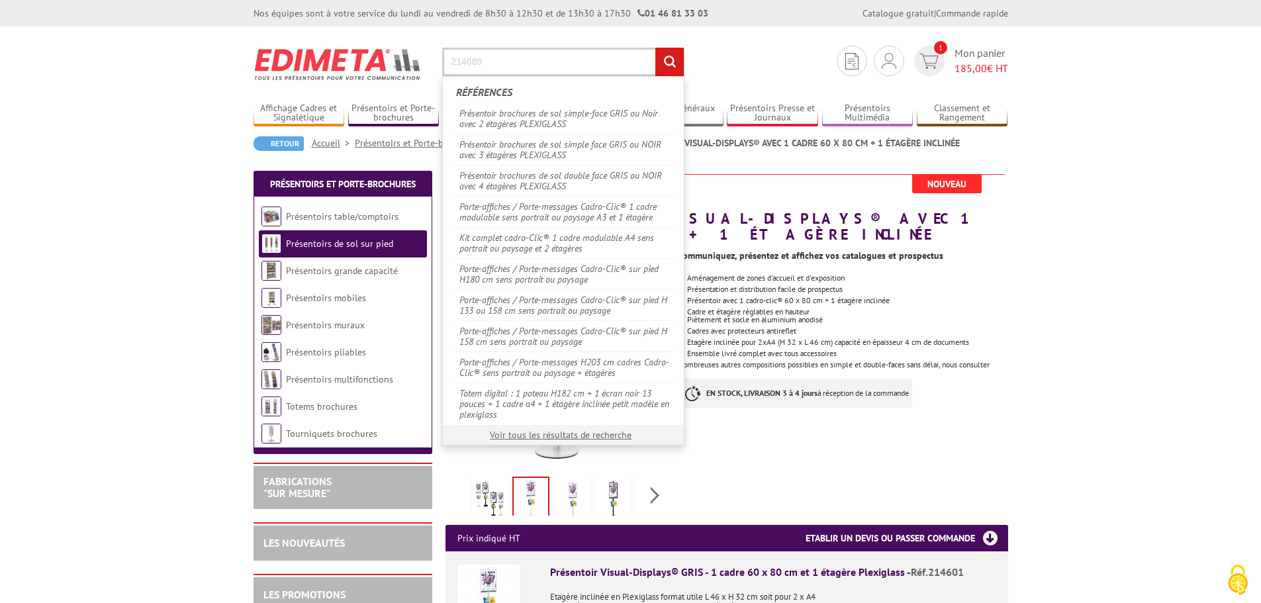
type input "214689"
click at [655, 48] on input "rechercher" at bounding box center [669, 62] width 28 height 28
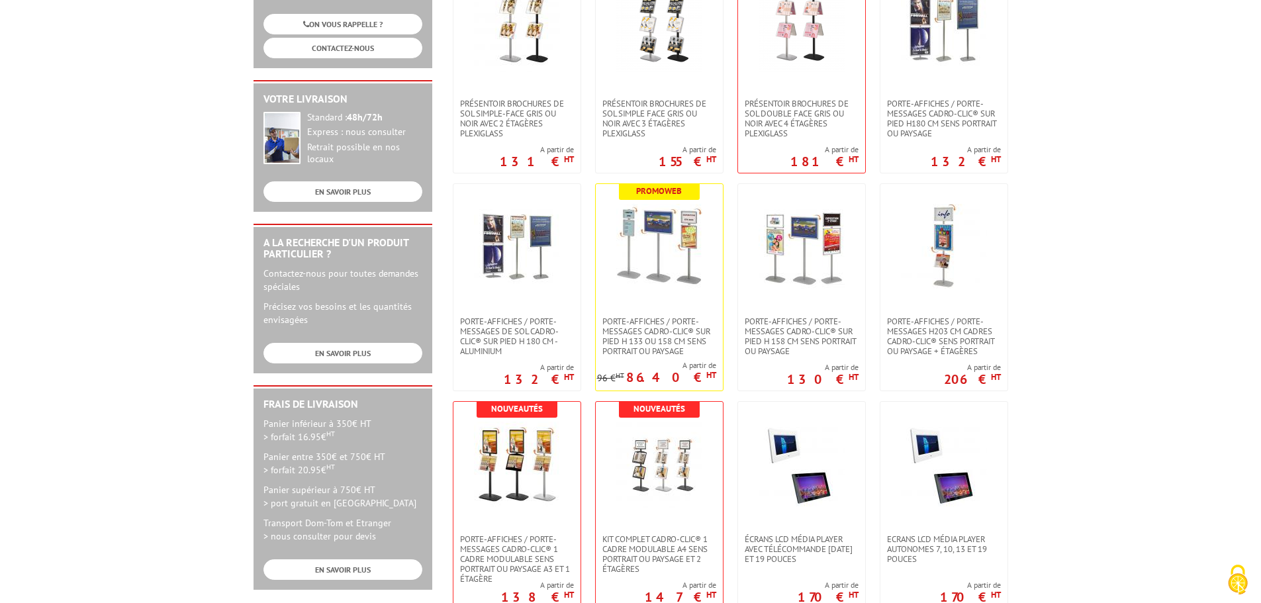
scroll to position [265, 0]
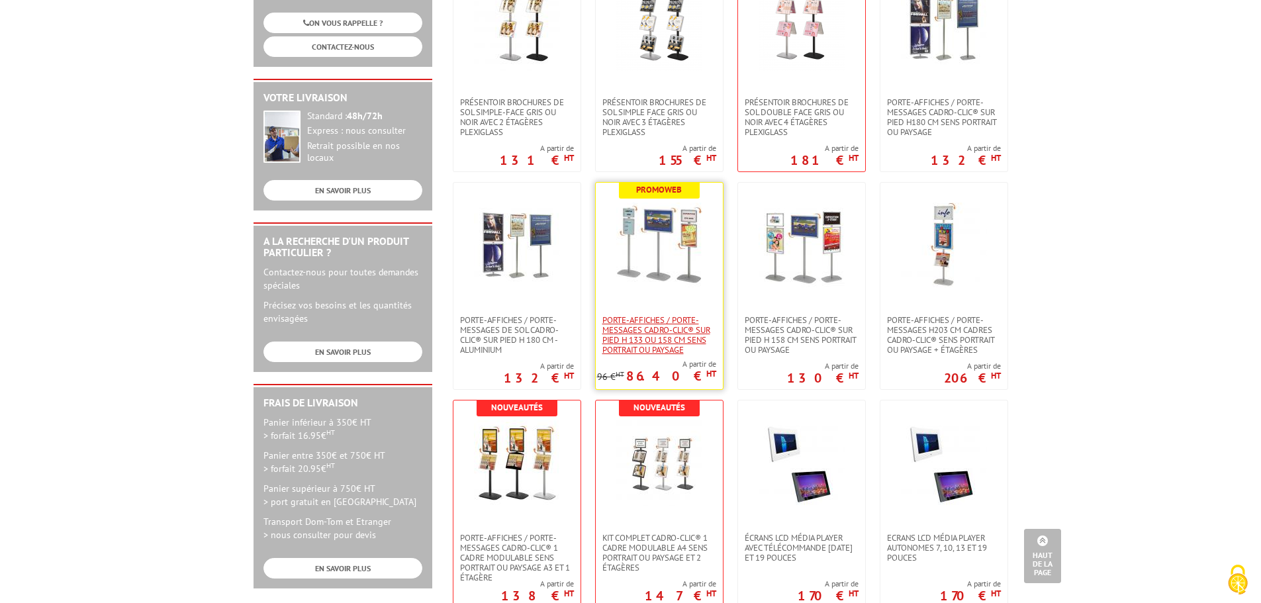
click at [666, 323] on span "Porte-affiches / Porte-messages Cadro-Clic® sur pied H 133 ou 158 cm sens portr…" at bounding box center [659, 335] width 114 height 40
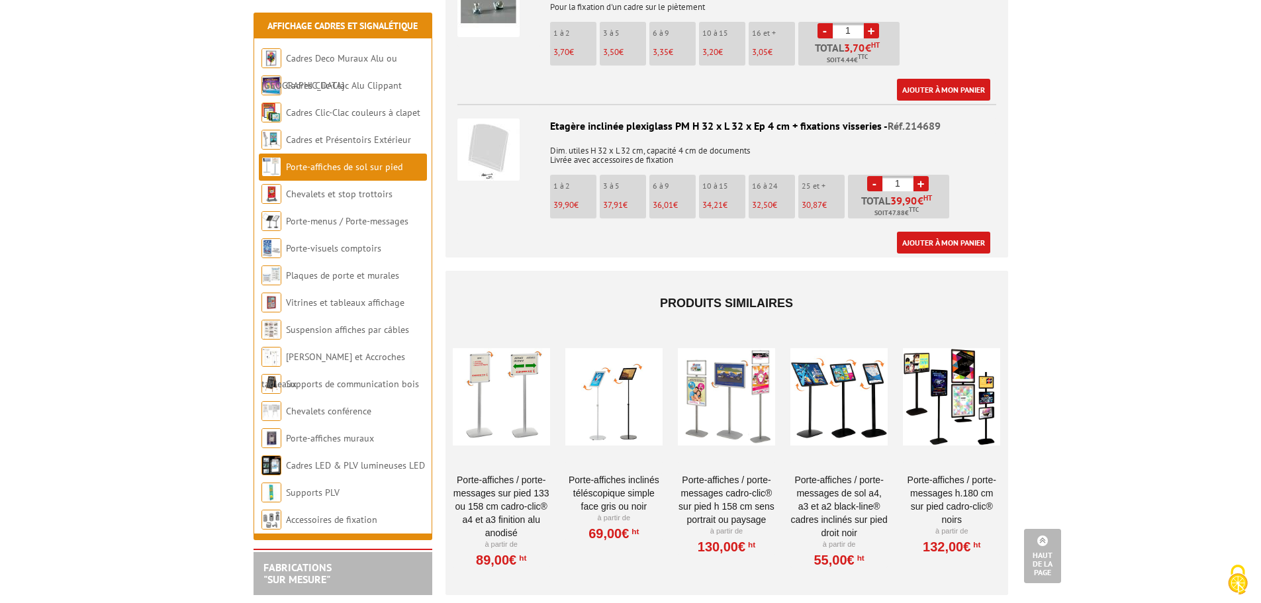
scroll to position [1655, 0]
click at [960, 473] on link "Porte-affiches / Porte-messages H.180 cm SUR PIED CADRO-CLIC® NOIRS" at bounding box center [951, 499] width 97 height 53
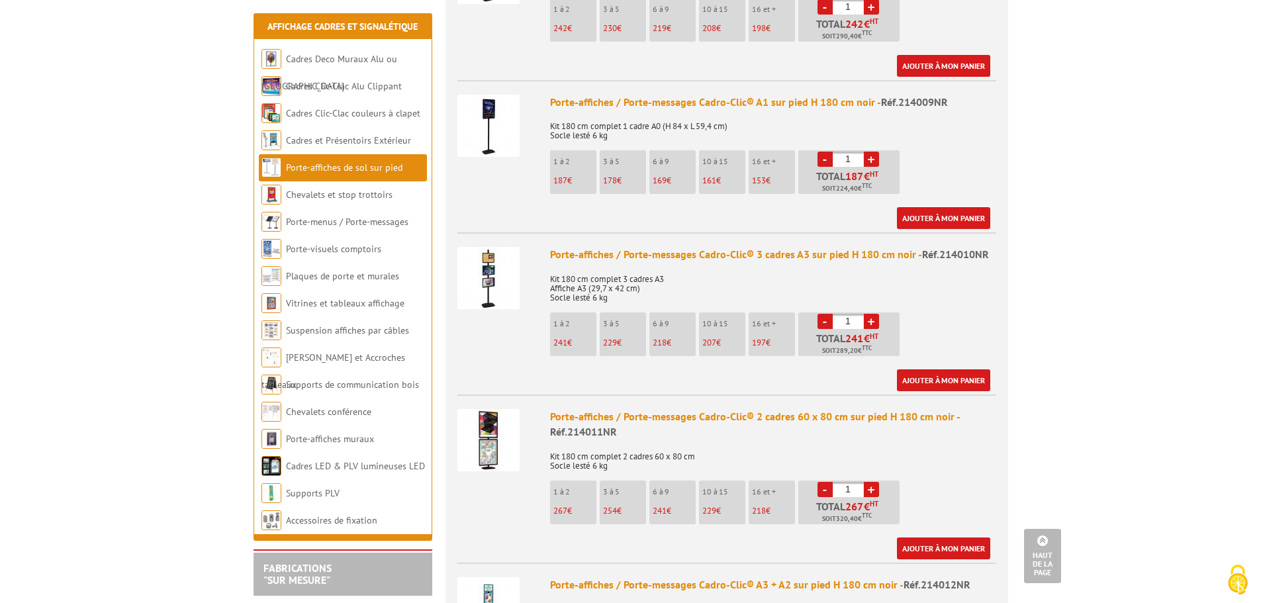
scroll to position [927, 0]
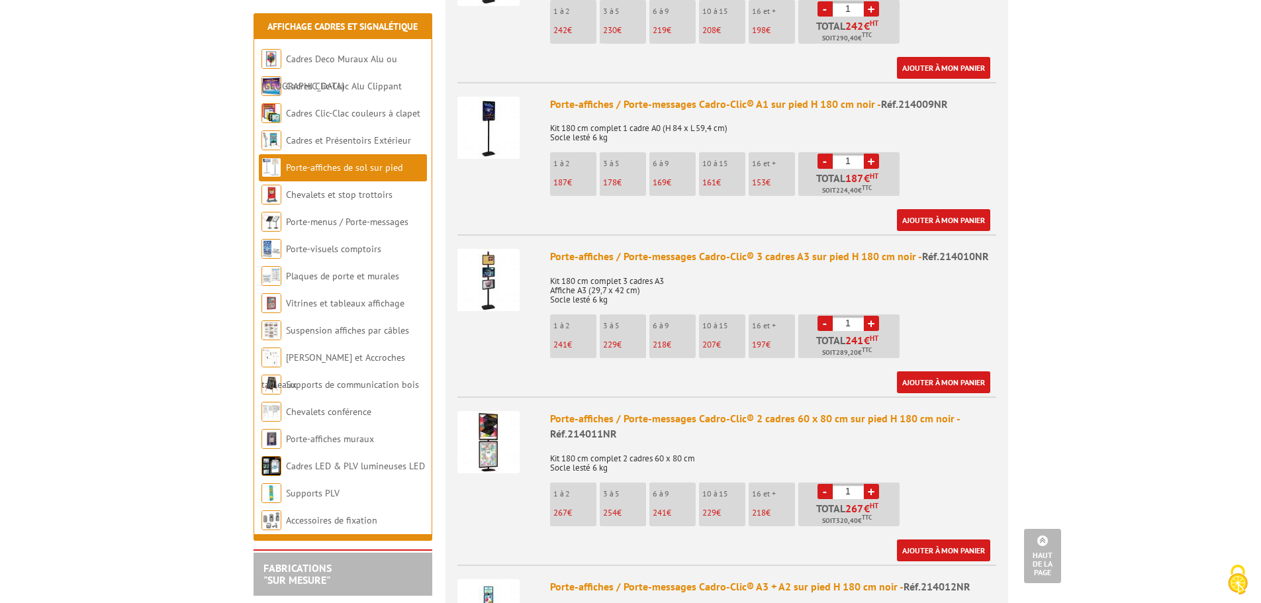
click at [488, 249] on img at bounding box center [488, 280] width 62 height 62
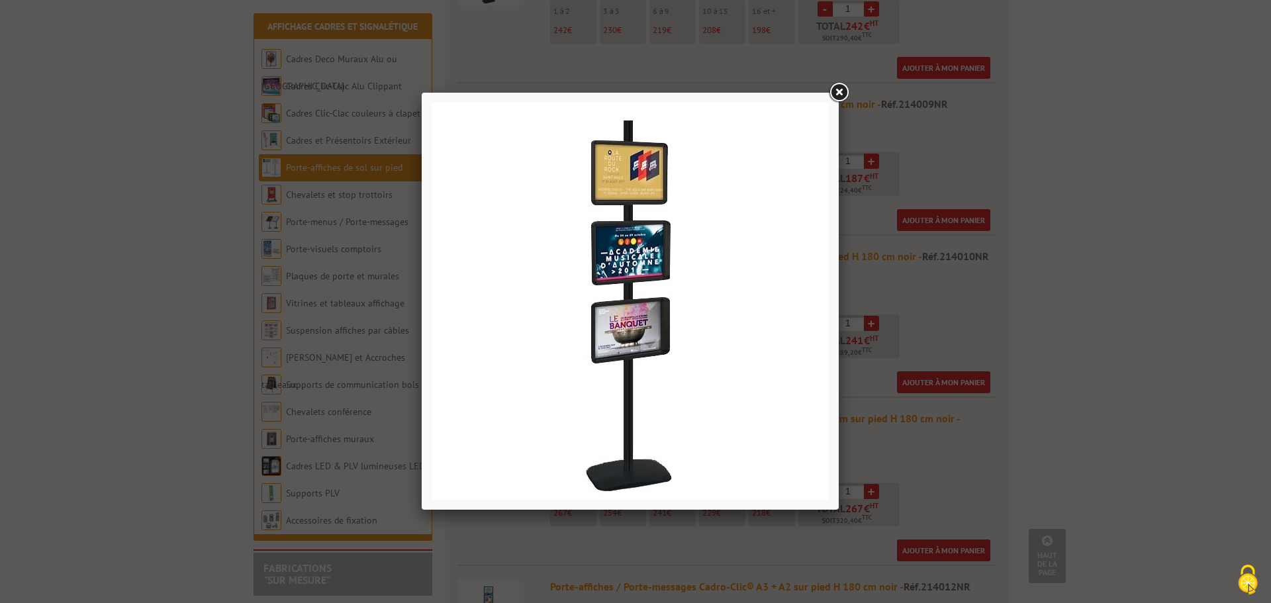
click at [842, 93] on link at bounding box center [839, 93] width 24 height 24
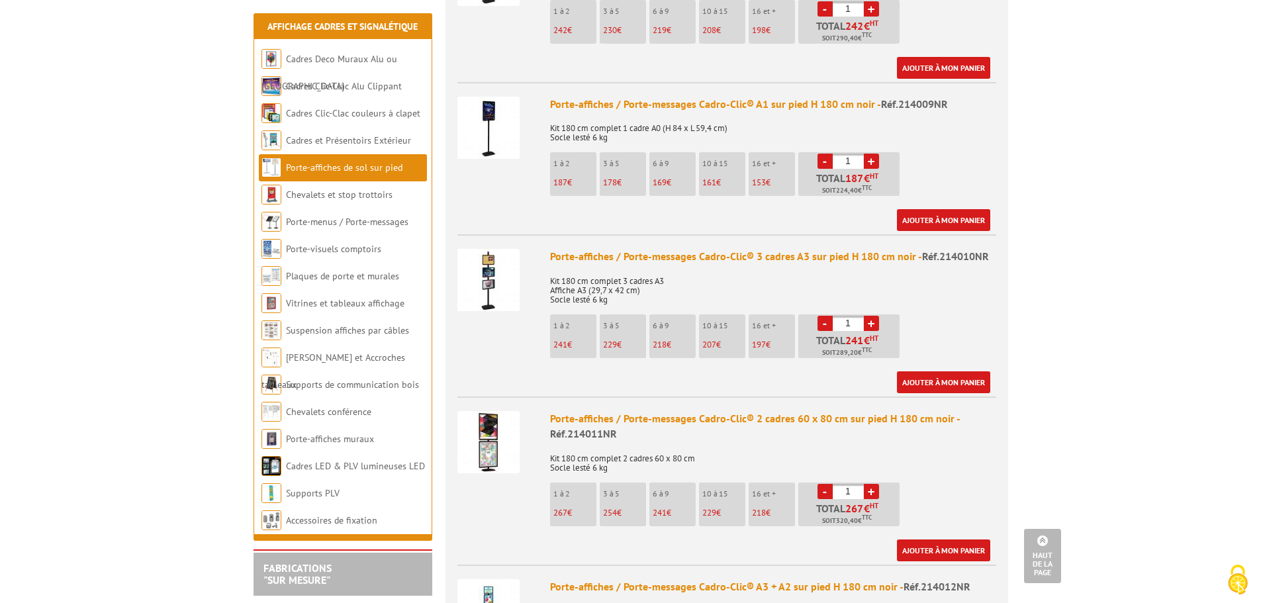
click at [754, 249] on div "Porte-affiches / Porte-messages Cadro-Clic® 3 cadres A3 sur pied H 180 cm noir …" at bounding box center [773, 256] width 446 height 15
click at [600, 267] on p "Kit 180 cm complet 3 cadres A3 Affiche A3 (29,7 x 42 cm) Socle lesté 6 kg" at bounding box center [773, 285] width 446 height 37
click at [596, 267] on p "Kit 180 cm complet 3 cadres A3 Affiche A3 (29,7 x 42 cm) Socle lesté 6 kg" at bounding box center [773, 285] width 446 height 37
click at [599, 267] on p "Kit 180 cm complet 3 cadres A3 Affiche A3 (29,7 x 42 cm) Socle lesté 6 kg" at bounding box center [773, 285] width 446 height 37
click at [525, 264] on div at bounding box center [498, 278] width 83 height 85
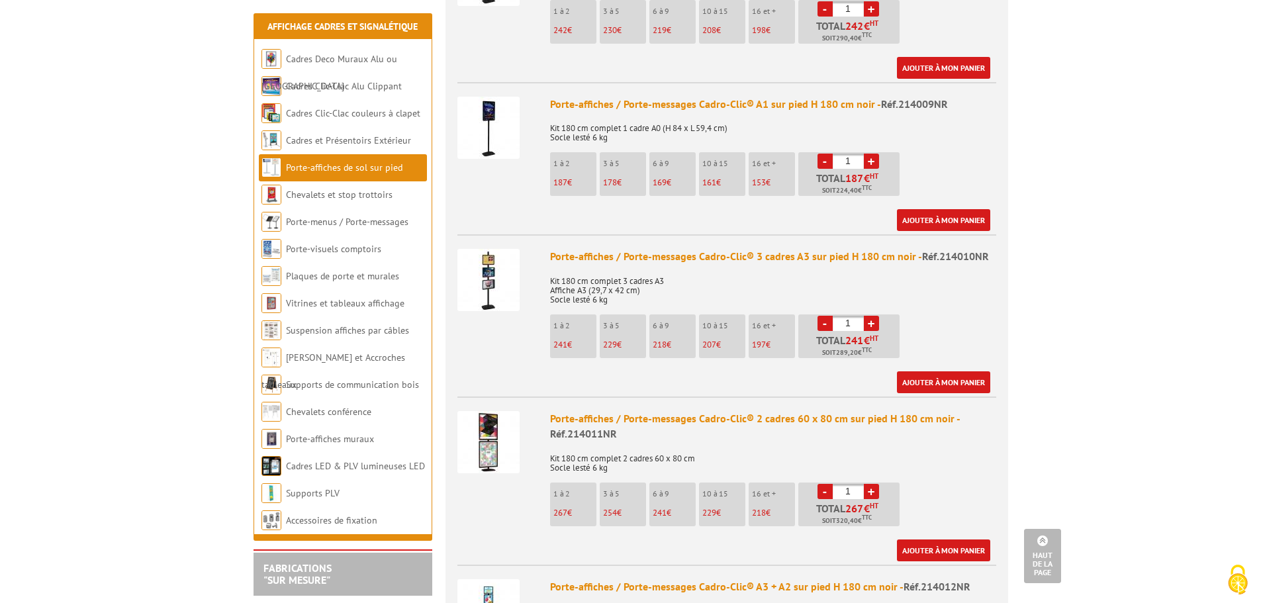
drag, startPoint x: 436, startPoint y: 253, endPoint x: 448, endPoint y: 253, distance: 11.9
click at [433, 253] on div "Affichage Cadres et Signalétique Cadres Deco Muraux Alu ou Bois Cadres Clic-Cla…" at bounding box center [343, 475] width 192 height 944
click at [582, 249] on div "Porte-affiches / Porte-messages Cadro-Clic® 3 cadres A3 sur pied H 180 cm noir …" at bounding box center [773, 256] width 446 height 15
click at [584, 249] on div "Porte-affiches / Porte-messages Cadro-Clic® 3 cadres A3 sur pied H 180 cm noir …" at bounding box center [773, 256] width 446 height 15
click at [598, 249] on div "Porte-affiches / Porte-messages Cadro-Clic® 3 cadres A3 sur pied H 180 cm noir …" at bounding box center [773, 256] width 446 height 15
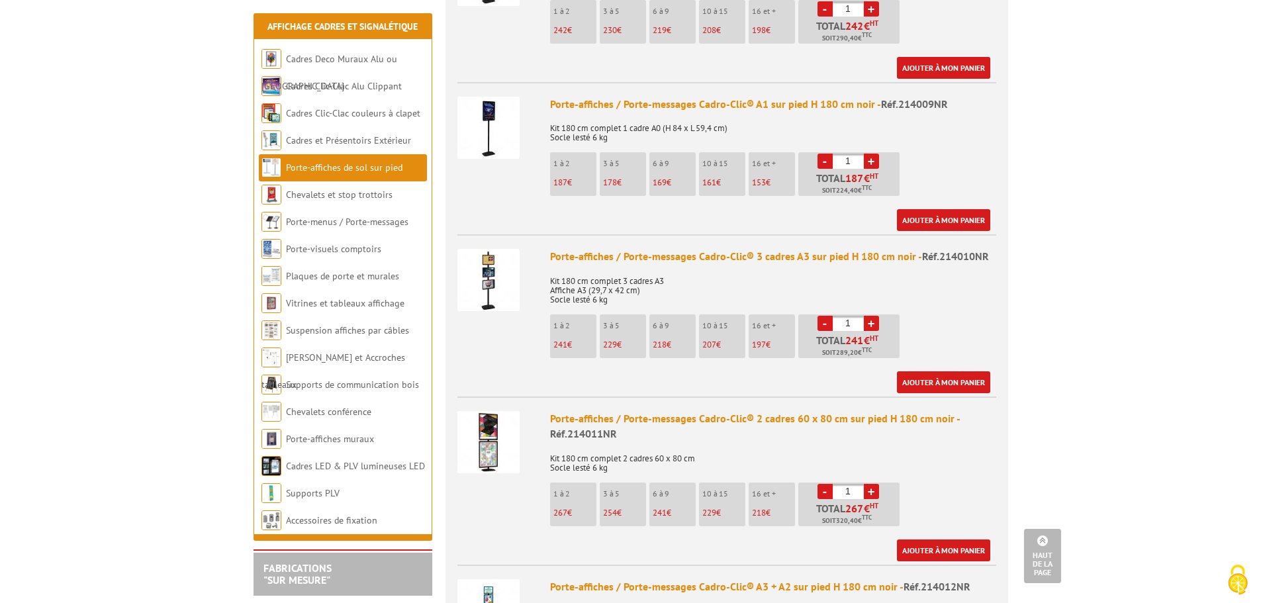
drag, startPoint x: 612, startPoint y: 245, endPoint x: 665, endPoint y: 245, distance: 53.6
click at [614, 249] on div "Porte-affiches / Porte-messages Cadro-Clic® 3 cadres A3 sur pied H 180 cm noir …" at bounding box center [773, 256] width 446 height 15
drag, startPoint x: 666, startPoint y: 245, endPoint x: 680, endPoint y: 245, distance: 13.2
click at [667, 249] on div "Porte-affiches / Porte-messages Cadro-Clic® 3 cadres A3 sur pied H 180 cm noir …" at bounding box center [773, 256] width 446 height 15
drag, startPoint x: 680, startPoint y: 245, endPoint x: 698, endPoint y: 246, distance: 17.9
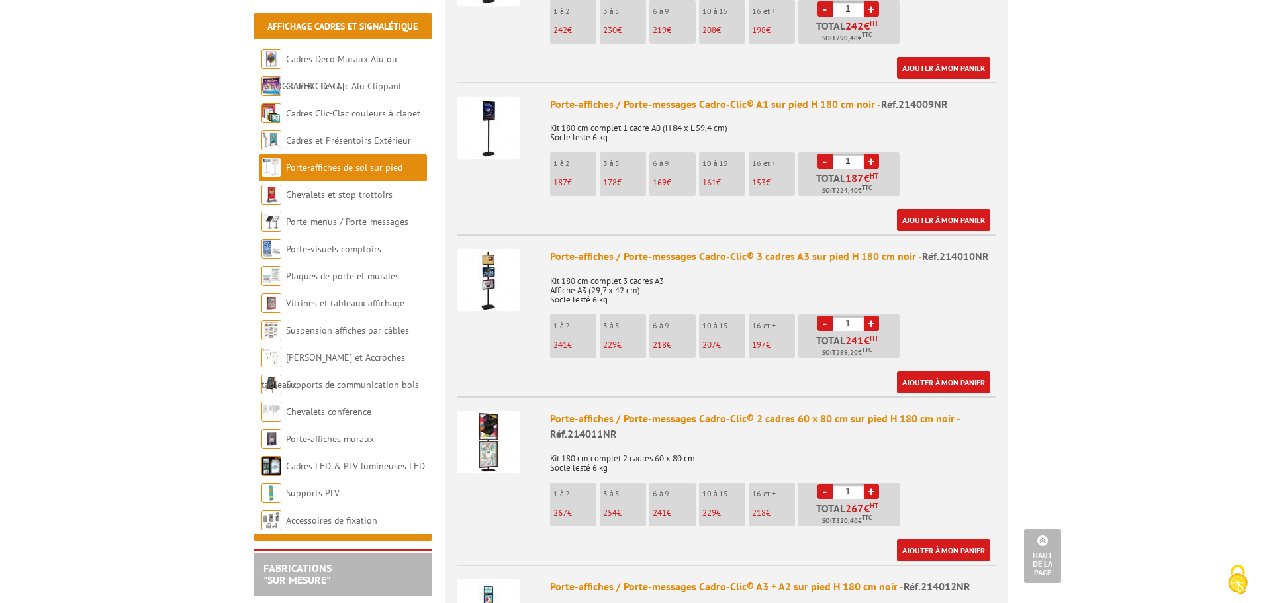
click at [676, 249] on div "Porte-affiches / Porte-messages Cadro-Clic® 3 cadres A3 sur pied H 180 cm noir …" at bounding box center [773, 256] width 446 height 15
click at [693, 249] on div "Porte-affiches / Porte-messages Cadro-Clic® 3 cadres A3 sur pied H 180 cm noir …" at bounding box center [773, 256] width 446 height 15
drag, startPoint x: 579, startPoint y: 263, endPoint x: 569, endPoint y: 275, distance: 16.0
click at [572, 267] on p "Kit 180 cm complet 3 cadres A3 Affiche A3 (29,7 x 42 cm) Socle lesté 6 kg" at bounding box center [773, 285] width 446 height 37
click at [559, 280] on p "Kit 180 cm complet 3 cadres A3 Affiche A3 (29,7 x 42 cm) Socle lesté 6 kg" at bounding box center [773, 285] width 446 height 37
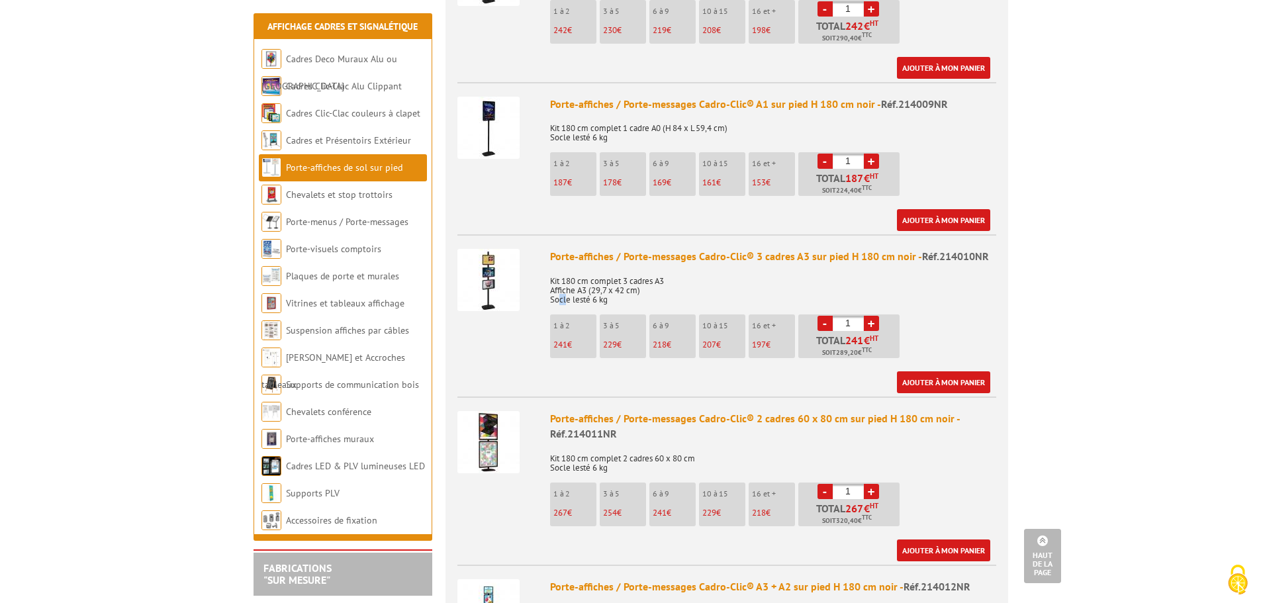
click at [559, 280] on p "Kit 180 cm complet 3 cadres A3 Affiche A3 (29,7 x 42 cm) Socle lesté 6 kg" at bounding box center [773, 285] width 446 height 37
click at [613, 273] on p "Kit 180 cm complet 3 cadres A3 Affiche A3 (29,7 x 42 cm) Socle lesté 6 kg" at bounding box center [773, 285] width 446 height 37
drag, startPoint x: 618, startPoint y: 273, endPoint x: 606, endPoint y: 274, distance: 12.6
click at [606, 274] on p "Kit 180 cm complet 3 cadres A3 Affiche A3 (29,7 x 42 cm) Socle lesté 6 kg" at bounding box center [773, 285] width 446 height 37
click at [551, 275] on p "Kit 180 cm complet 3 cadres A3 Affiche A3 (29,7 x 42 cm) Socle lesté 6 kg" at bounding box center [773, 285] width 446 height 37
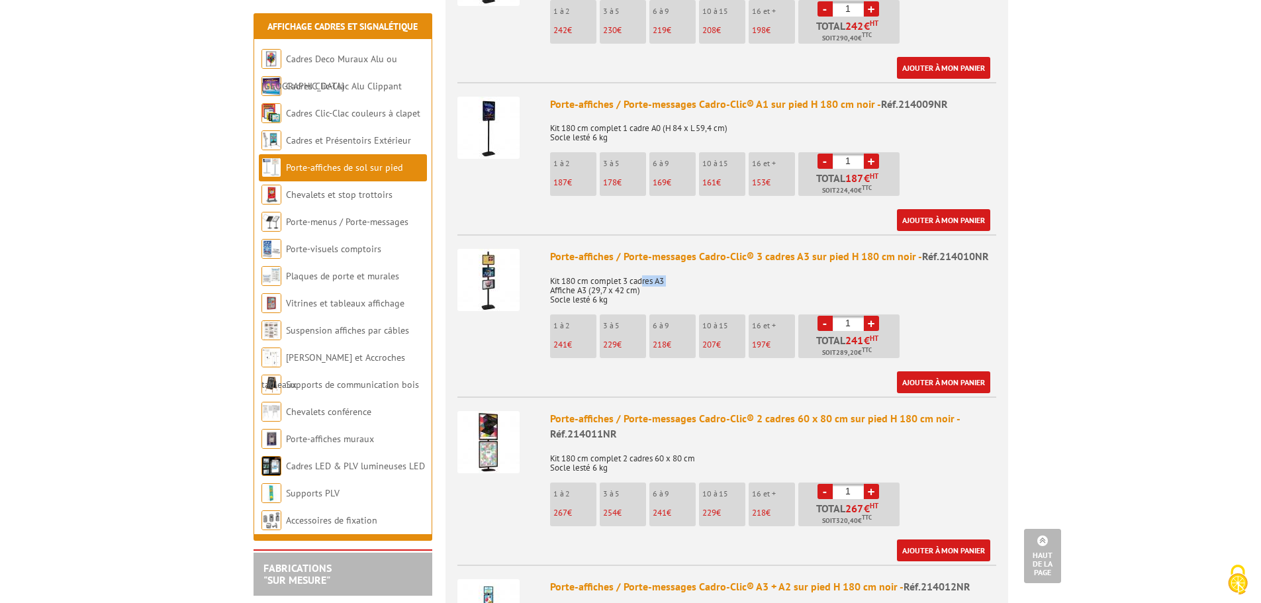
drag, startPoint x: 550, startPoint y: 275, endPoint x: 645, endPoint y: 270, distance: 94.8
click at [645, 270] on p "Kit 180 cm complet 3 cadres A3 Affiche A3 (29,7 x 42 cm) Socle lesté 6 kg" at bounding box center [773, 285] width 446 height 37
click at [644, 270] on p "Kit 180 cm complet 3 cadres A3 Affiche A3 (29,7 x 42 cm) Socle lesté 6 kg" at bounding box center [773, 285] width 446 height 37
drag, startPoint x: 622, startPoint y: 267, endPoint x: 672, endPoint y: 263, distance: 49.8
click at [672, 267] on p "Kit 180 cm complet 3 cadres A3 Affiche A3 (29,7 x 42 cm) Socle lesté 6 kg" at bounding box center [773, 285] width 446 height 37
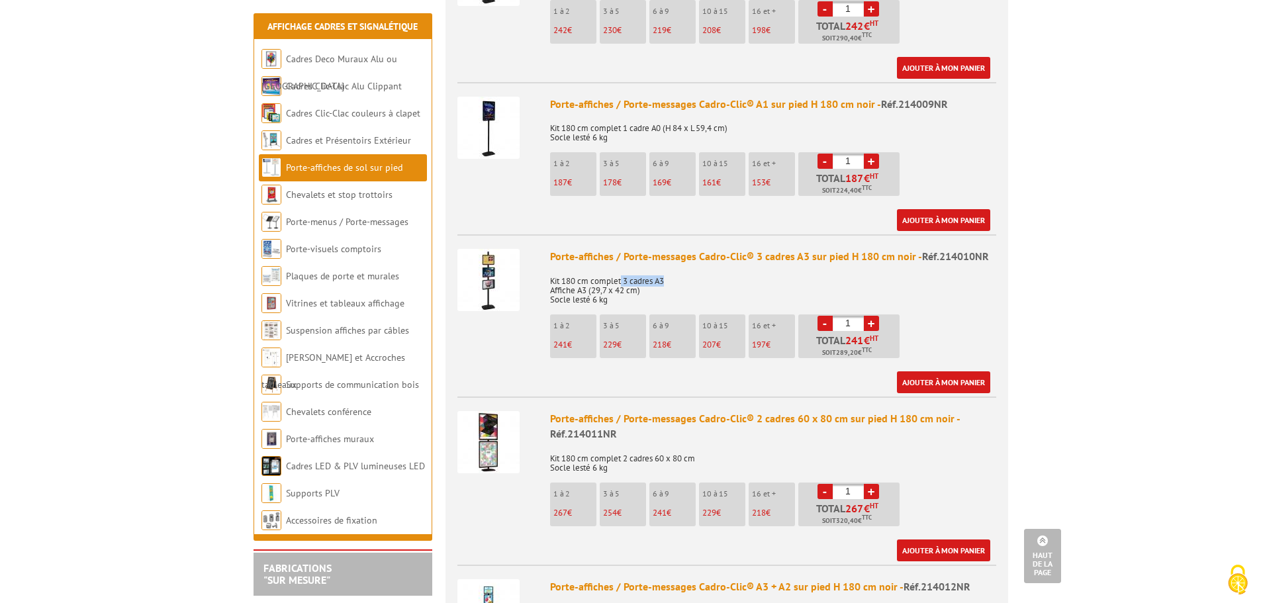
click at [683, 267] on p "Kit 180 cm complet 3 cadres A3 Affiche A3 (29,7 x 42 cm) Socle lesté 6 kg" at bounding box center [773, 285] width 446 height 37
click at [944, 371] on link "Ajouter à mon panier" at bounding box center [943, 382] width 93 height 22
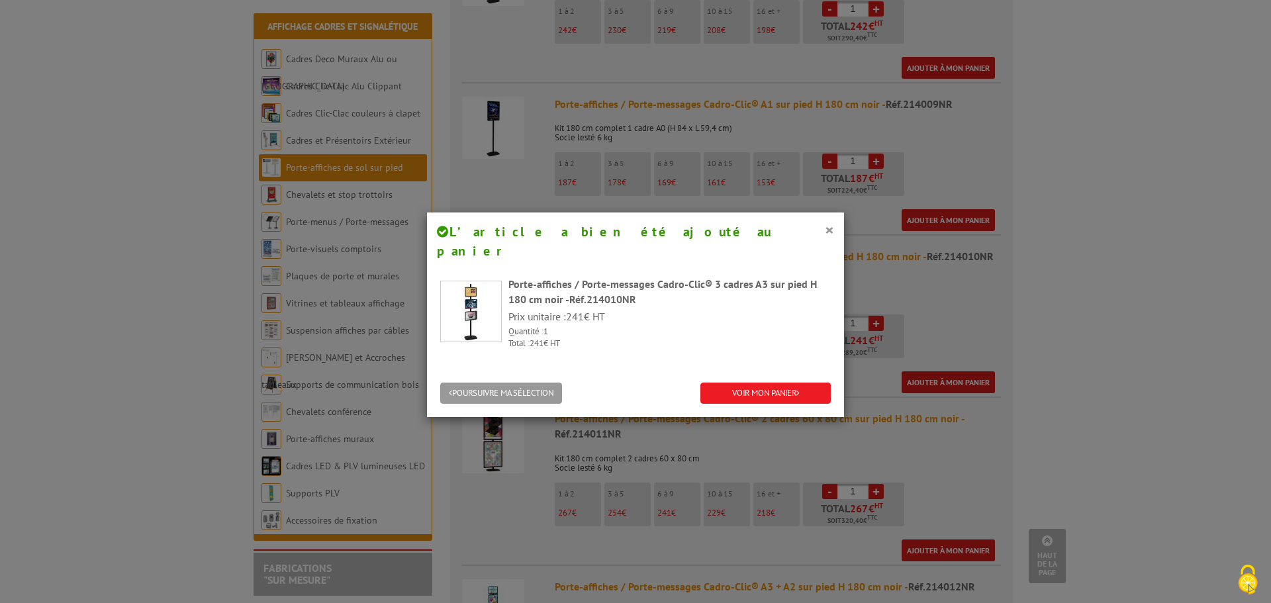
click at [977, 255] on div "× L’article a bien été ajouté au panier Porte-affiches / Porte-messages Cadro-C…" at bounding box center [635, 301] width 1271 height 603
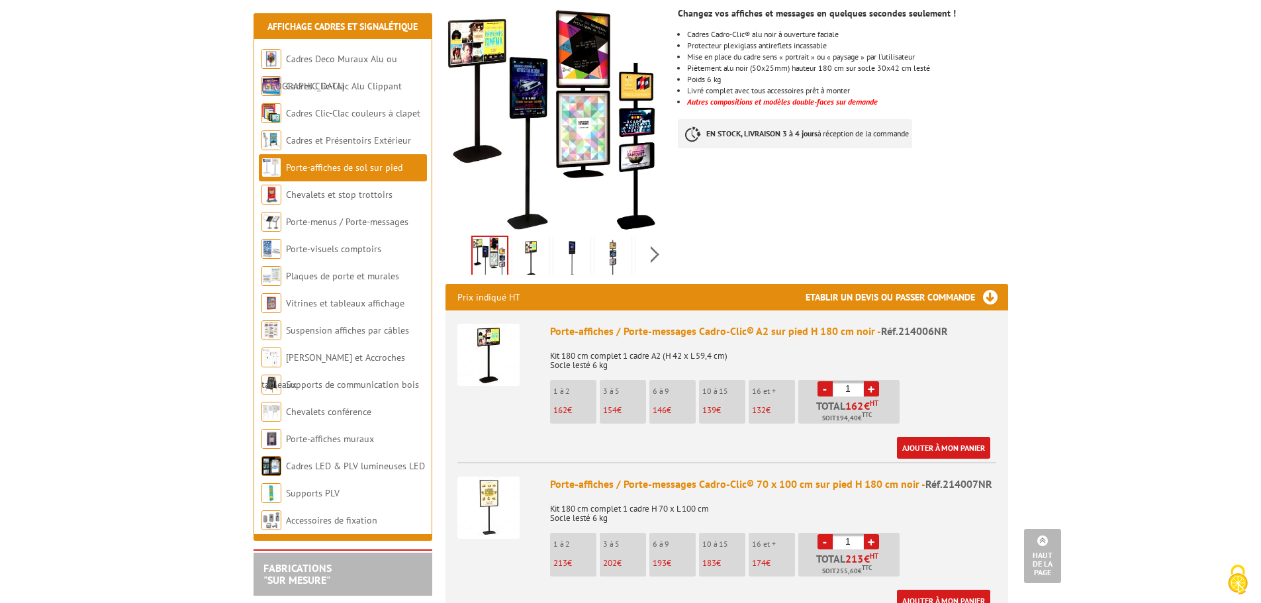
scroll to position [0, 0]
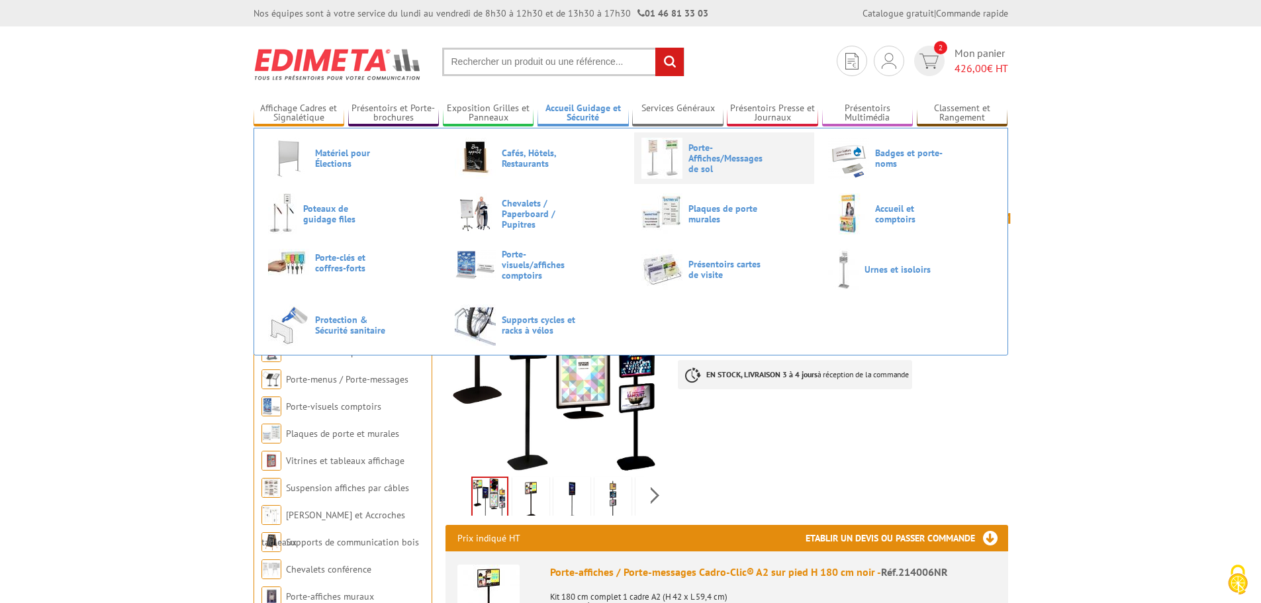
click at [694, 163] on span "Porte-Affiches/Messages de sol" at bounding box center [727, 158] width 79 height 32
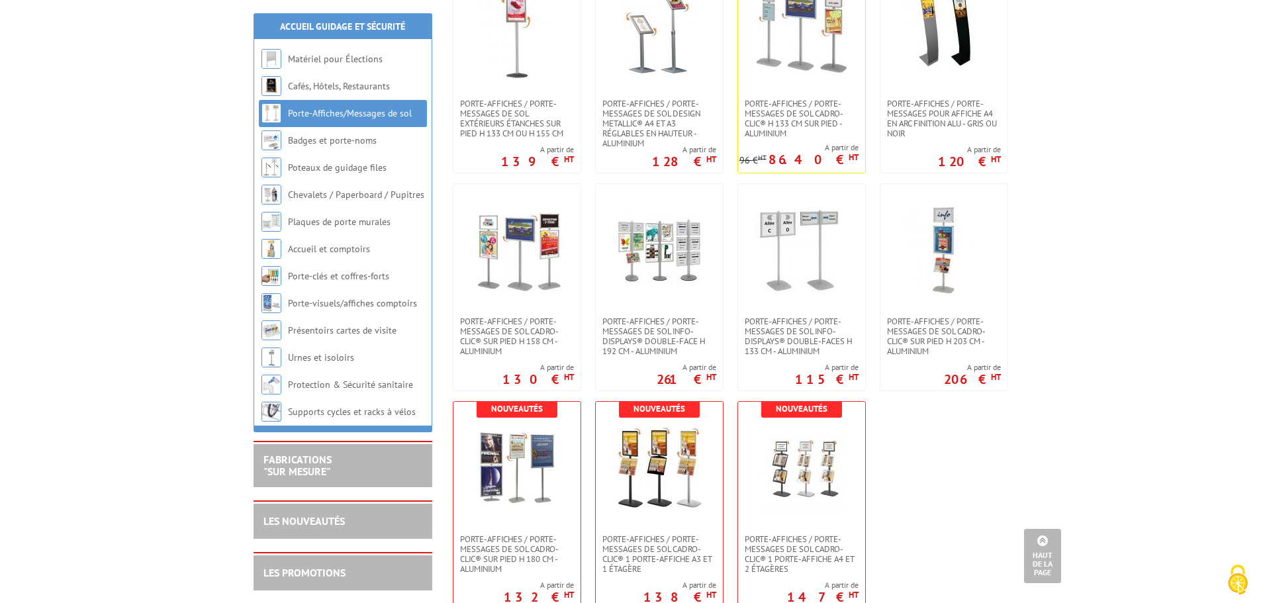
scroll to position [794, 0]
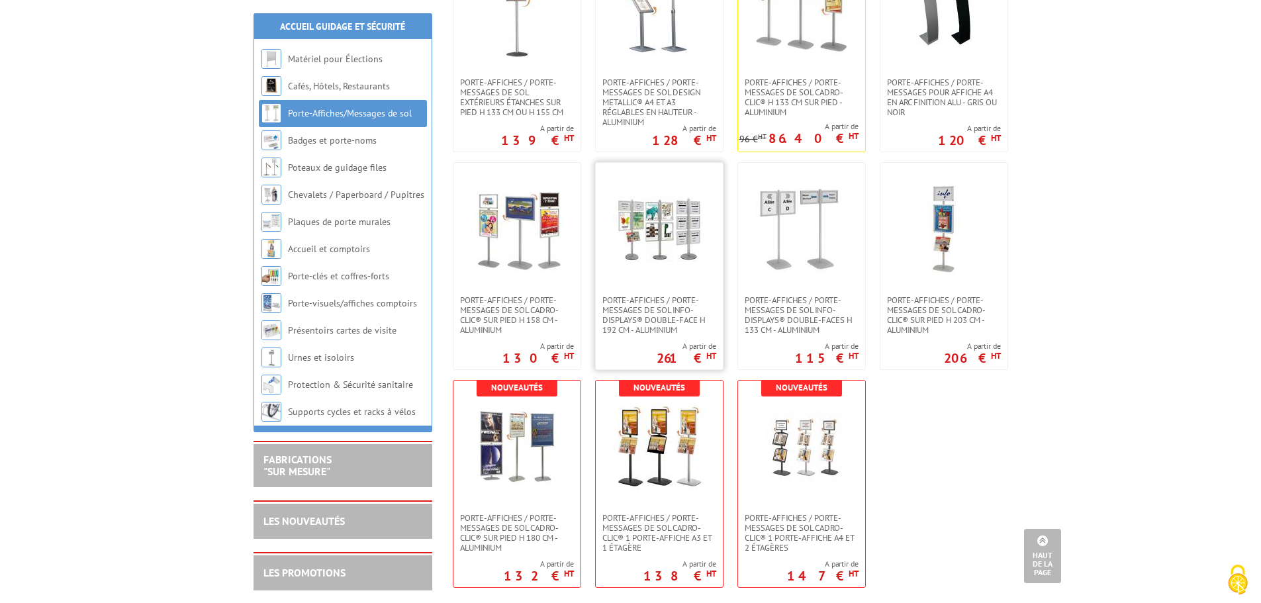
click at [682, 234] on img at bounding box center [659, 229] width 93 height 93
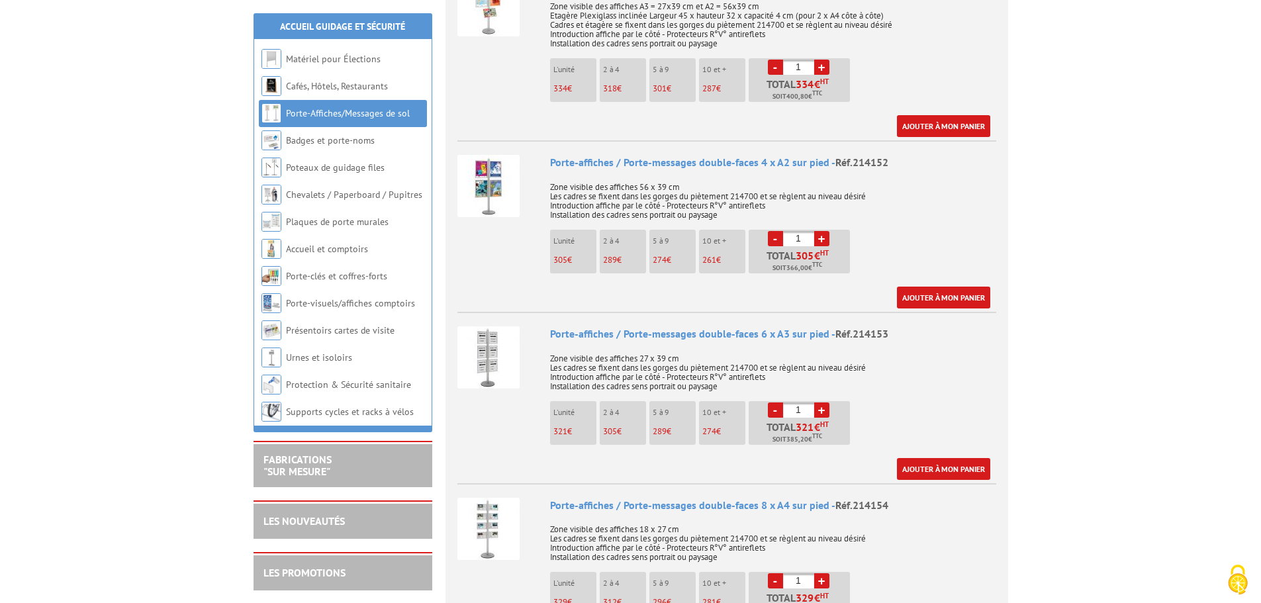
scroll to position [1059, 0]
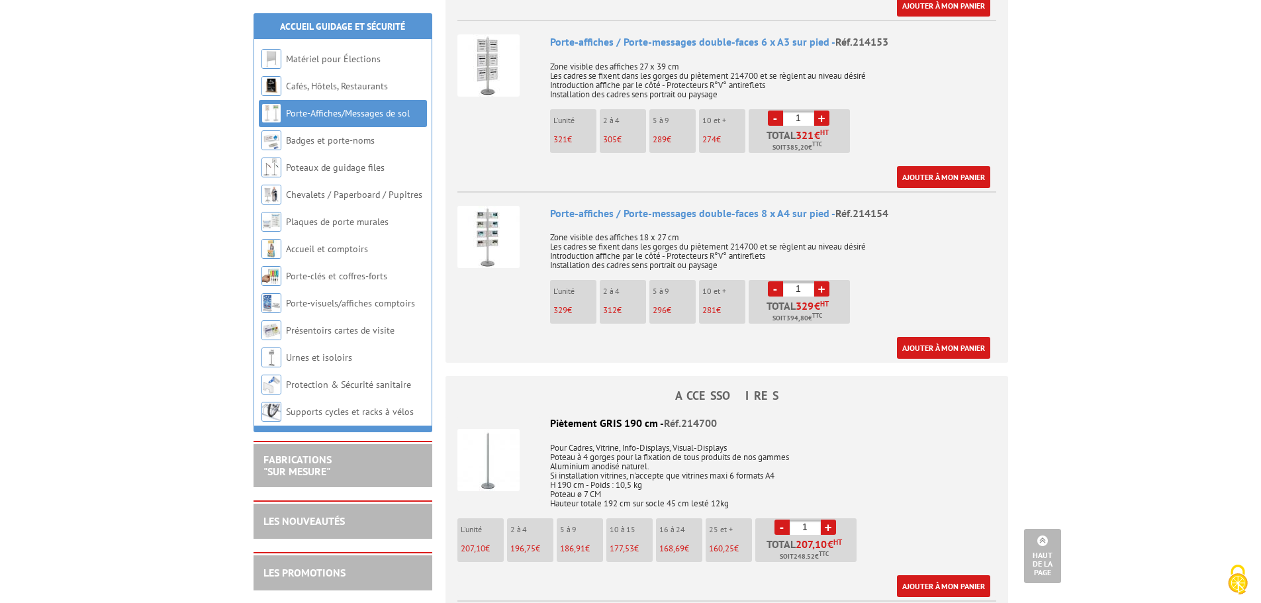
click at [494, 226] on img at bounding box center [488, 237] width 62 height 62
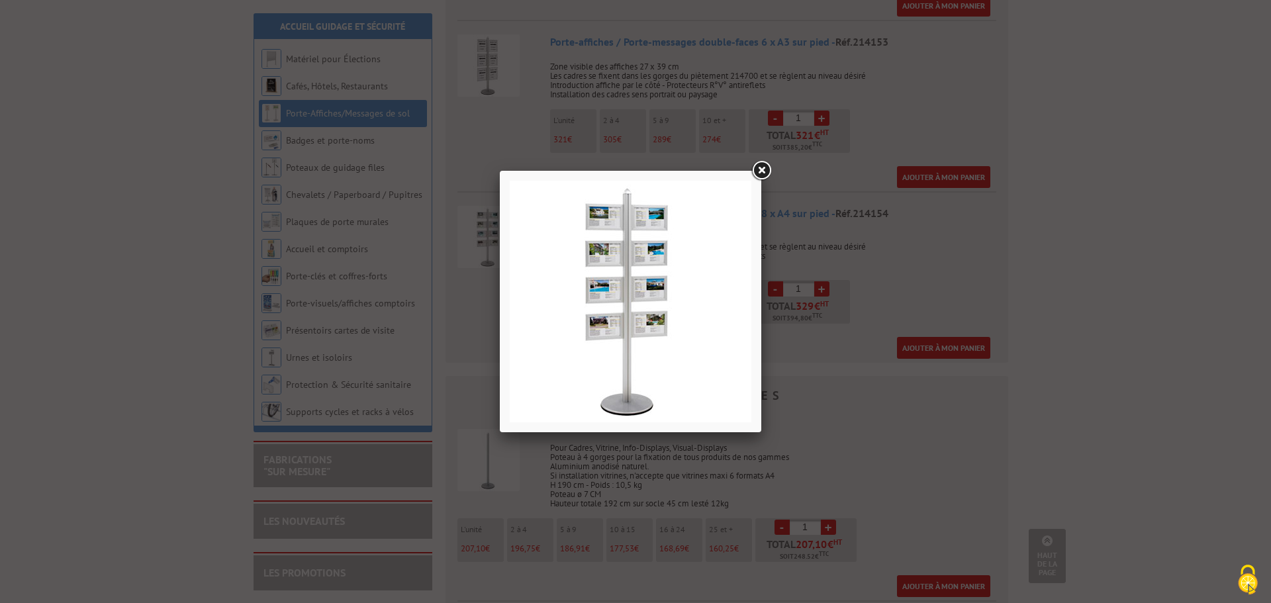
drag, startPoint x: 729, startPoint y: 279, endPoint x: 766, endPoint y: 169, distance: 115.9
click at [766, 169] on link at bounding box center [761, 171] width 24 height 24
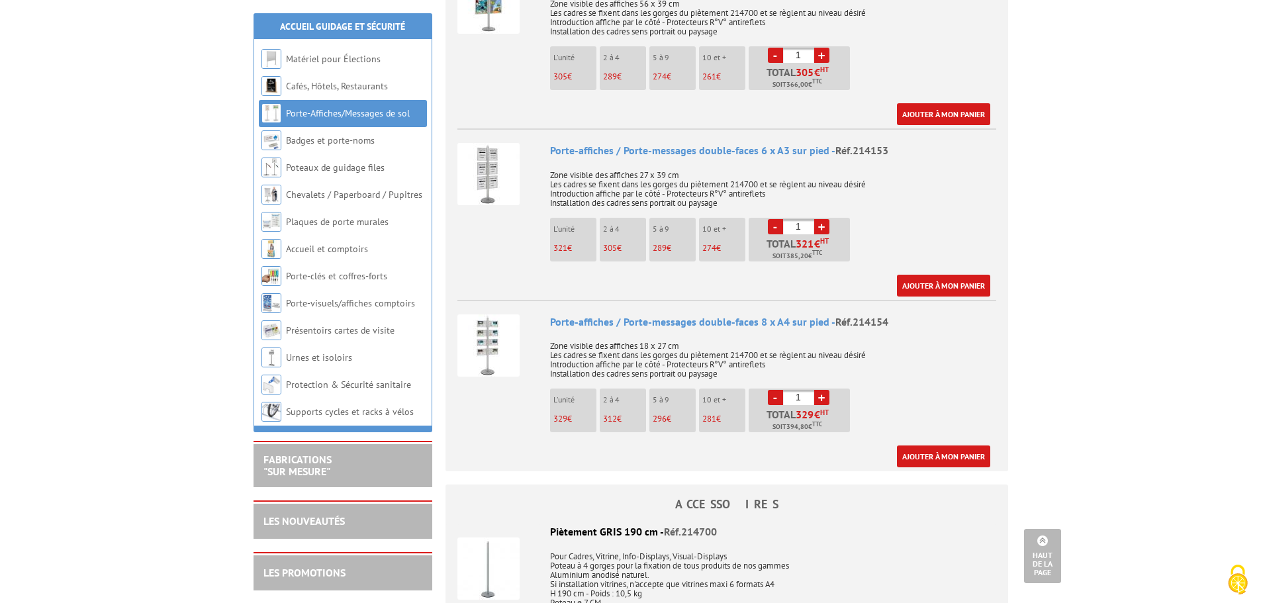
scroll to position [927, 0]
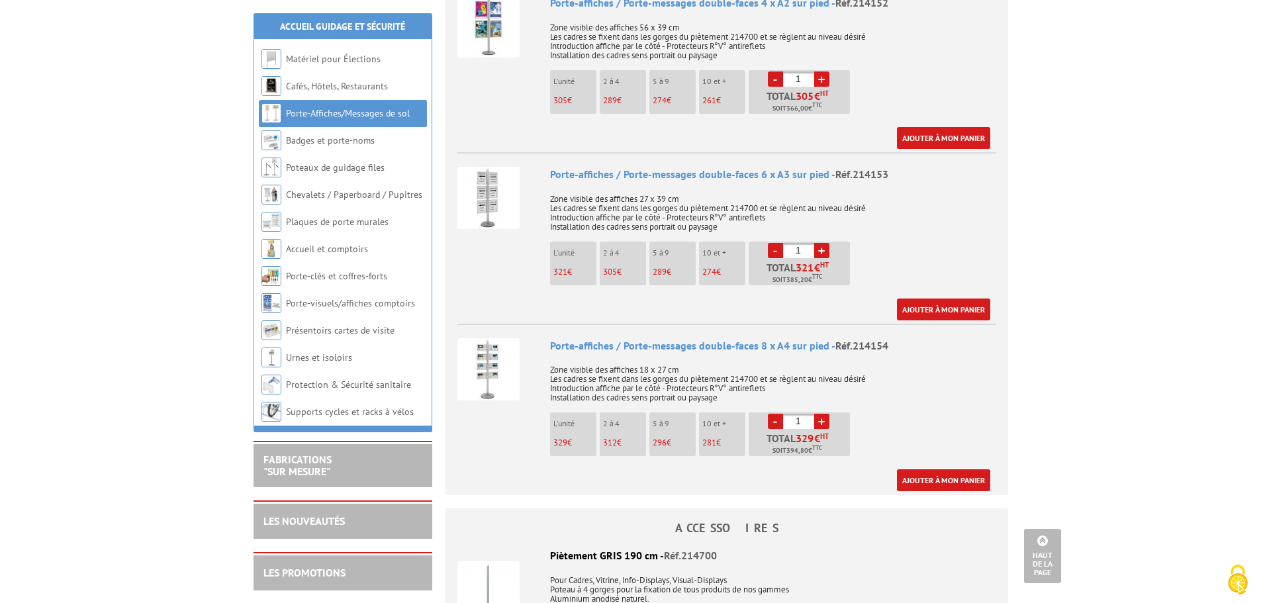
click at [593, 167] on div "Porte-affiches / Porte-messages double-faces 6 x A3 sur pied - Réf.214153" at bounding box center [773, 174] width 446 height 15
click at [477, 169] on img at bounding box center [488, 198] width 62 height 62
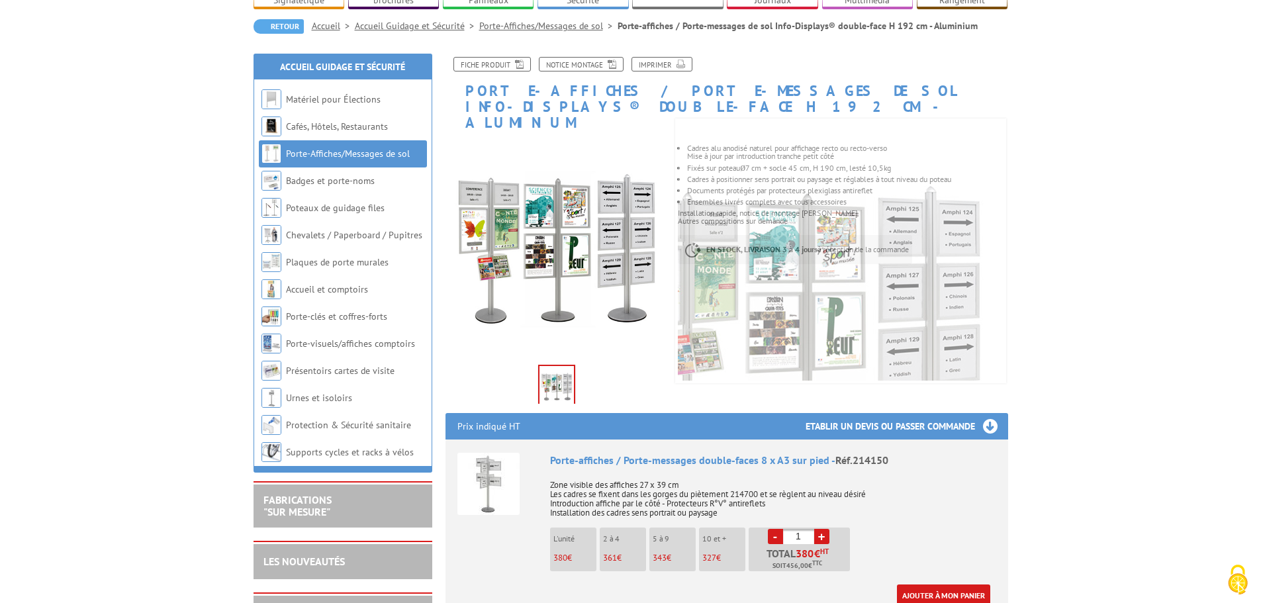
scroll to position [0, 0]
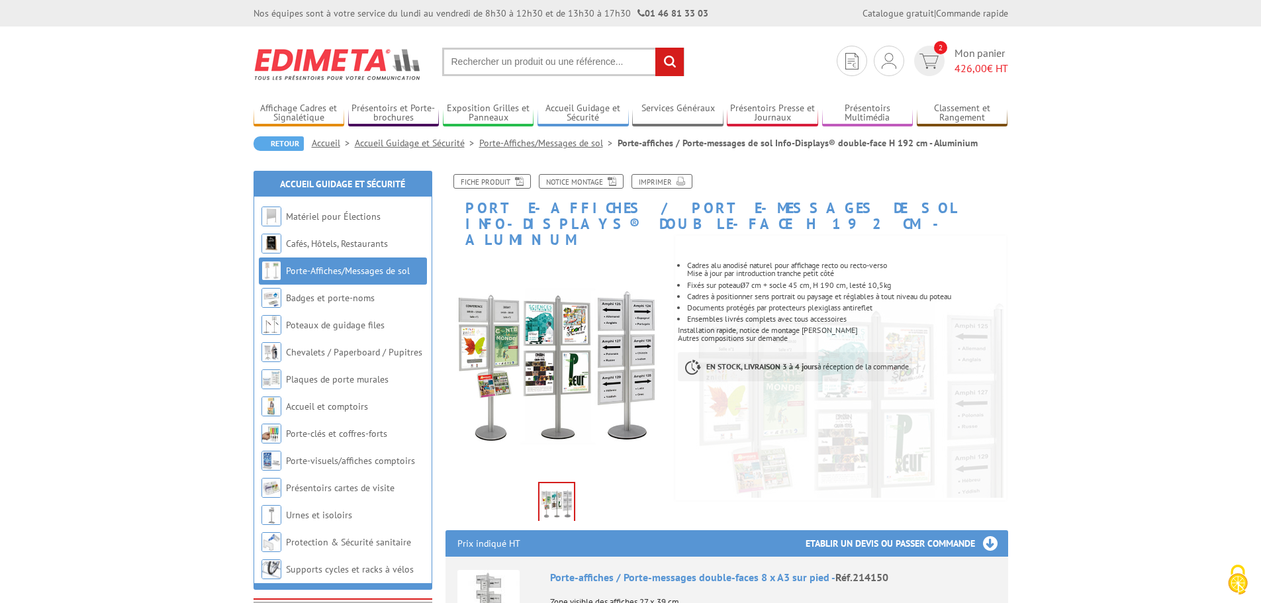
click at [343, 269] on link "Porte-Affiches/Messages de sol" at bounding box center [348, 271] width 124 height 12
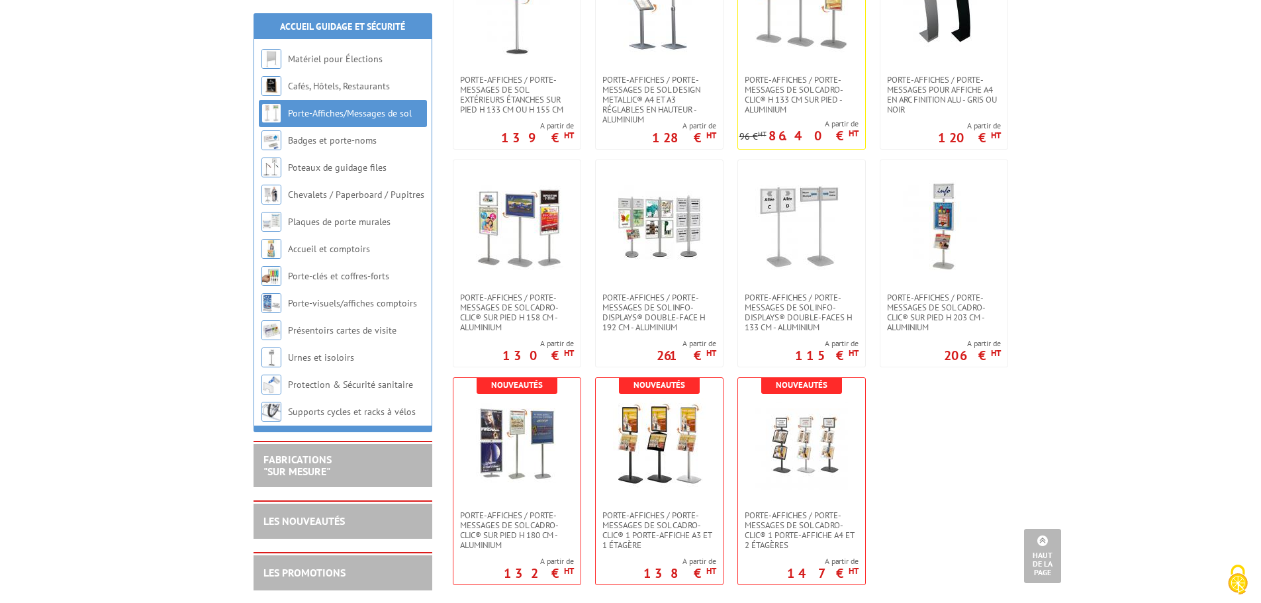
scroll to position [860, 0]
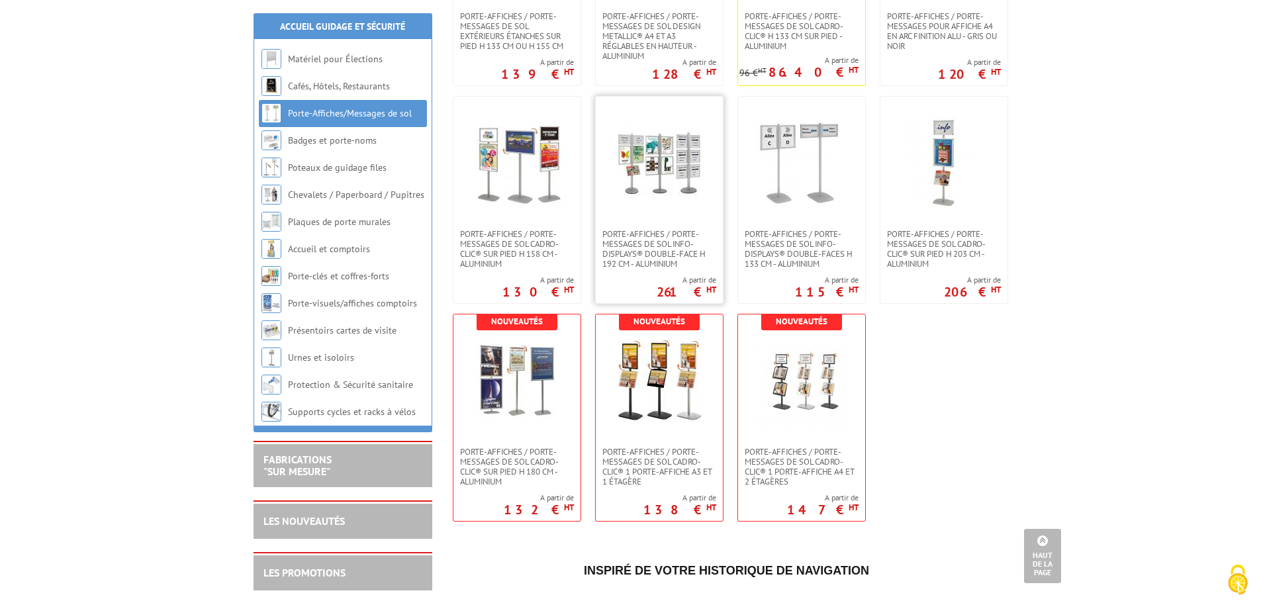
click at [654, 177] on img at bounding box center [659, 162] width 93 height 93
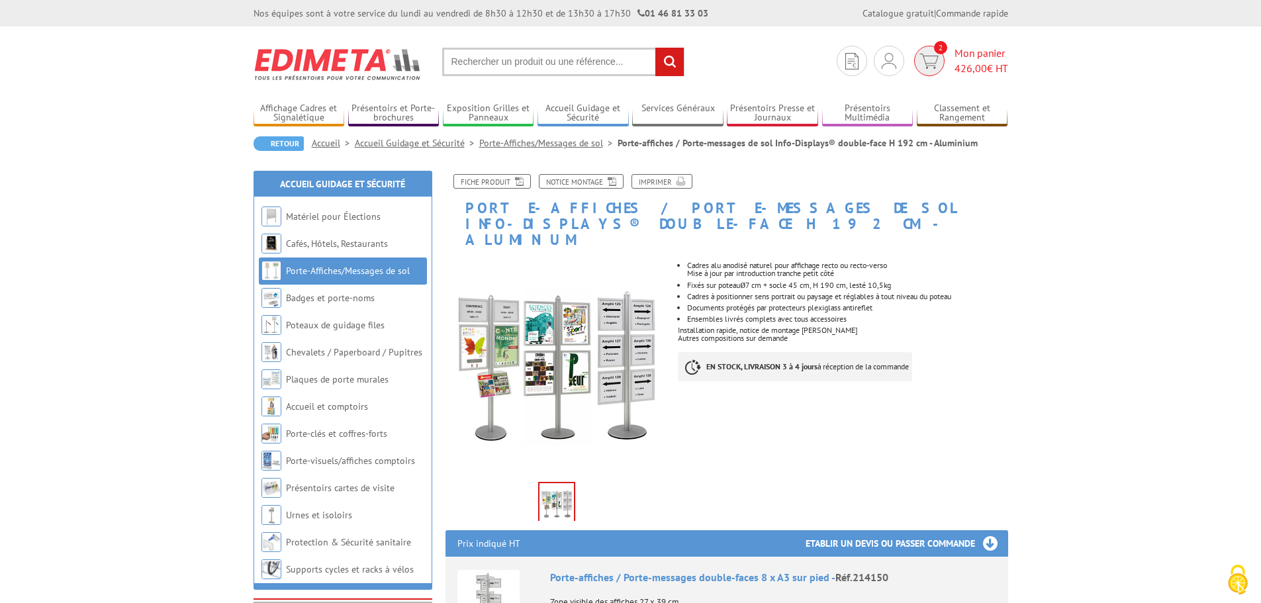
click at [958, 58] on span "Mon panier 426,00 € HT" at bounding box center [981, 61] width 54 height 30
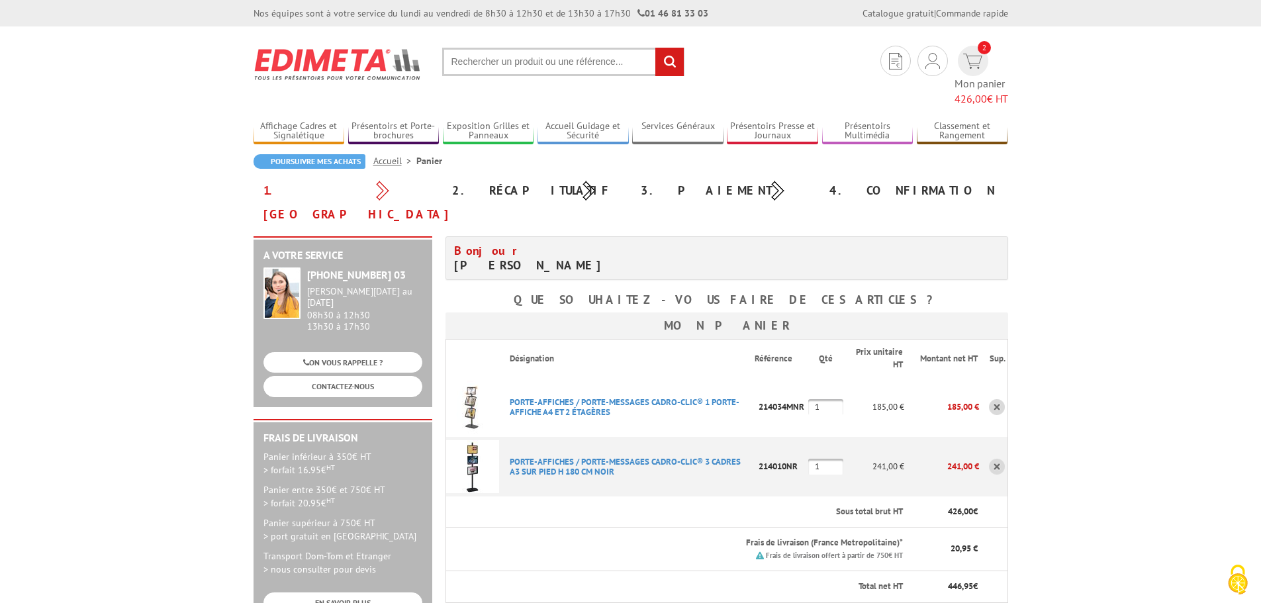
click at [997, 399] on link at bounding box center [997, 407] width 16 height 16
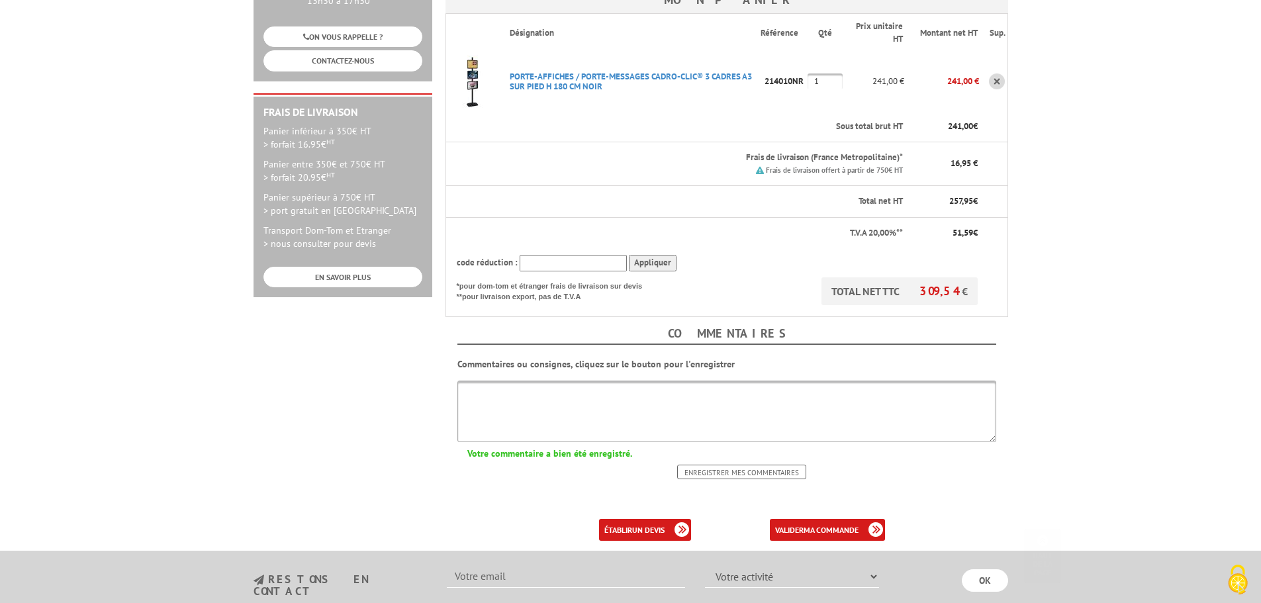
scroll to position [331, 0]
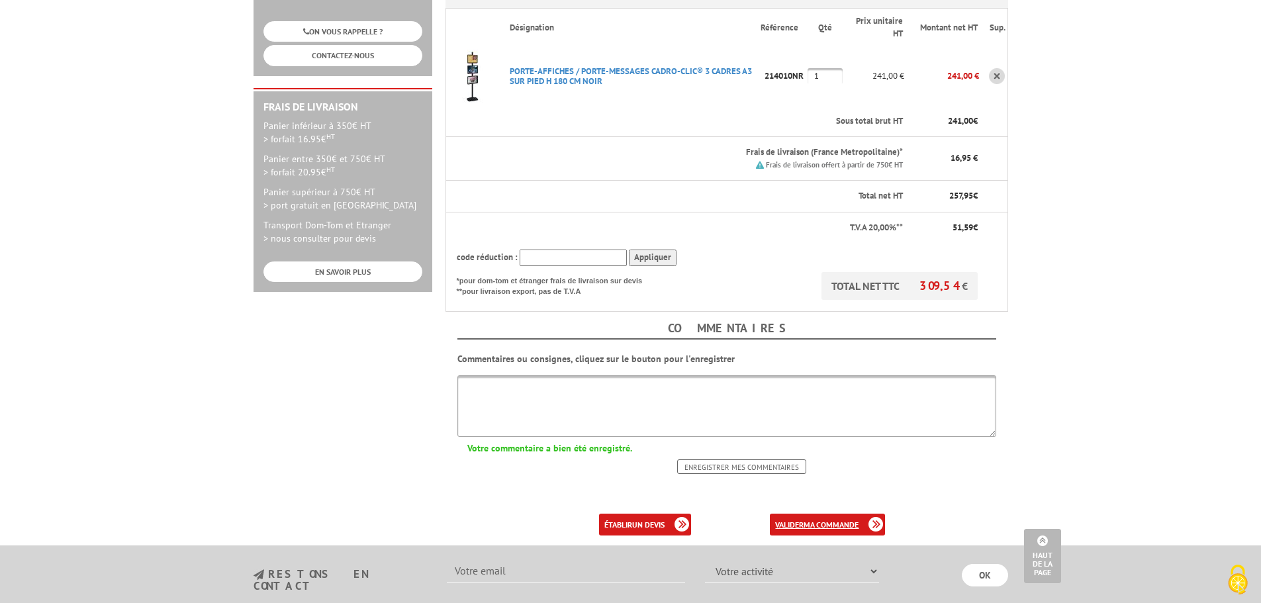
click at [821, 520] on b "ma commande" at bounding box center [830, 525] width 55 height 10
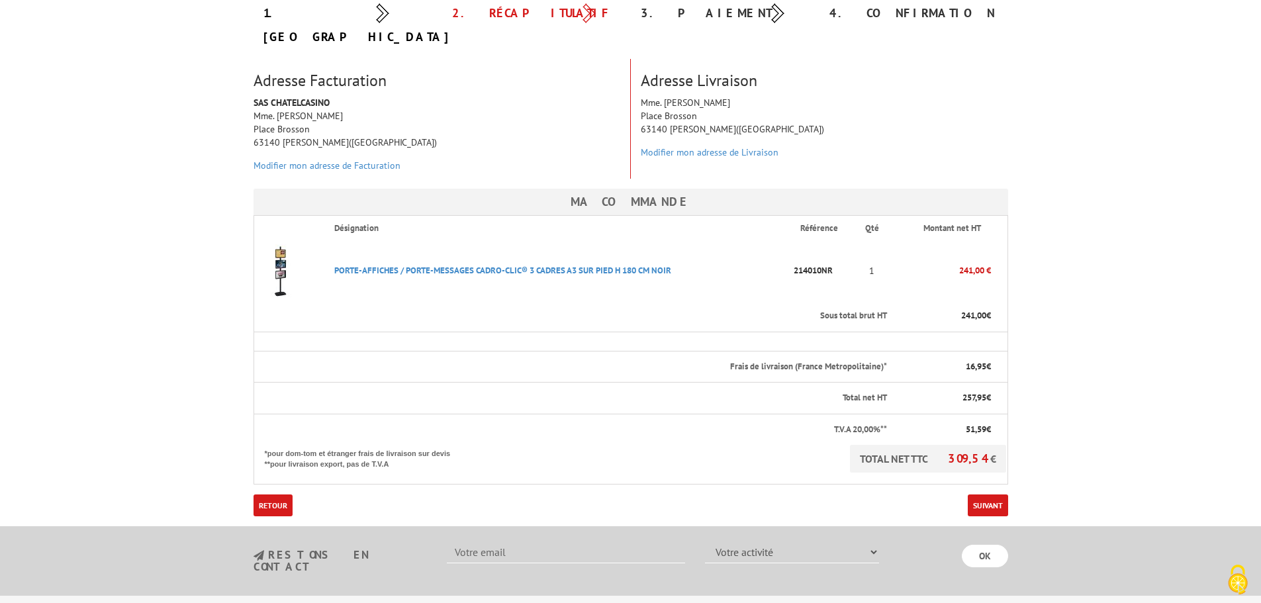
scroll to position [199, 0]
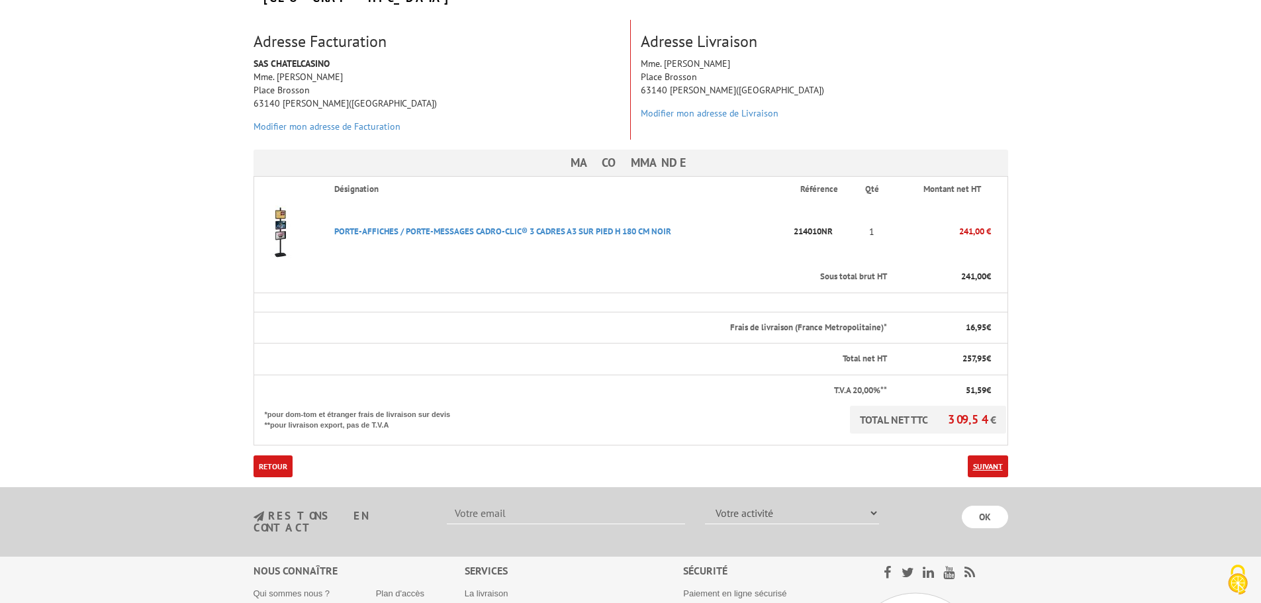
click at [995, 455] on link "Suivant" at bounding box center [988, 466] width 40 height 22
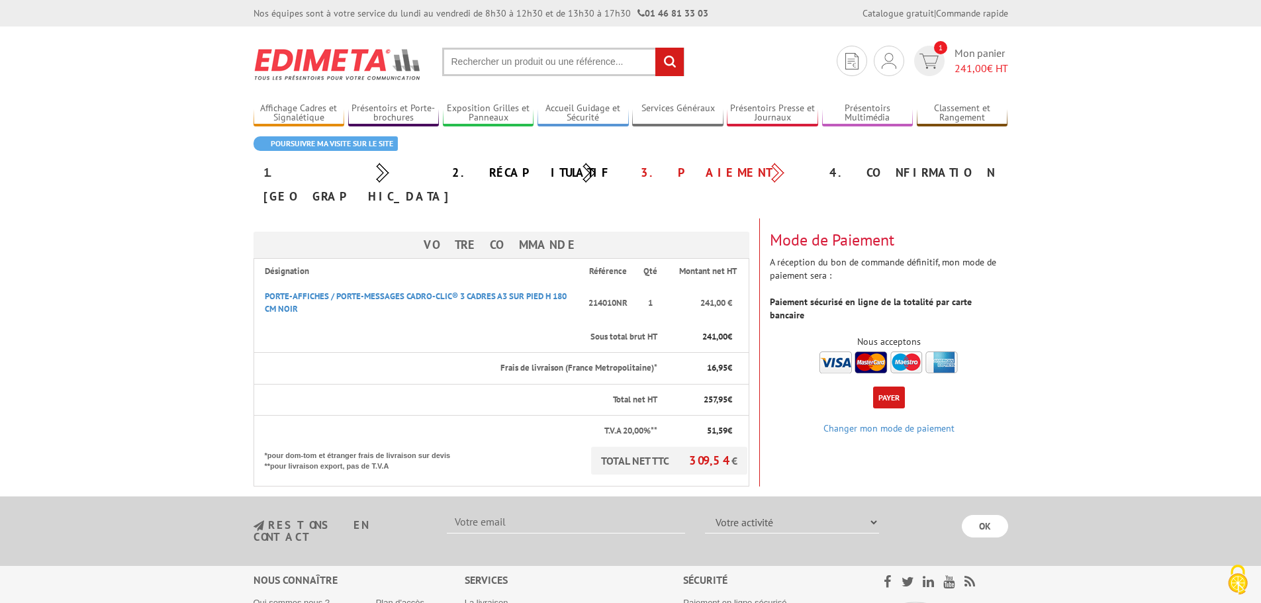
click at [885, 175] on div "4. Confirmation" at bounding box center [913, 173] width 189 height 24
click at [893, 386] on button "Payer" at bounding box center [889, 397] width 32 height 22
